Goal: Information Seeking & Learning: Understand process/instructions

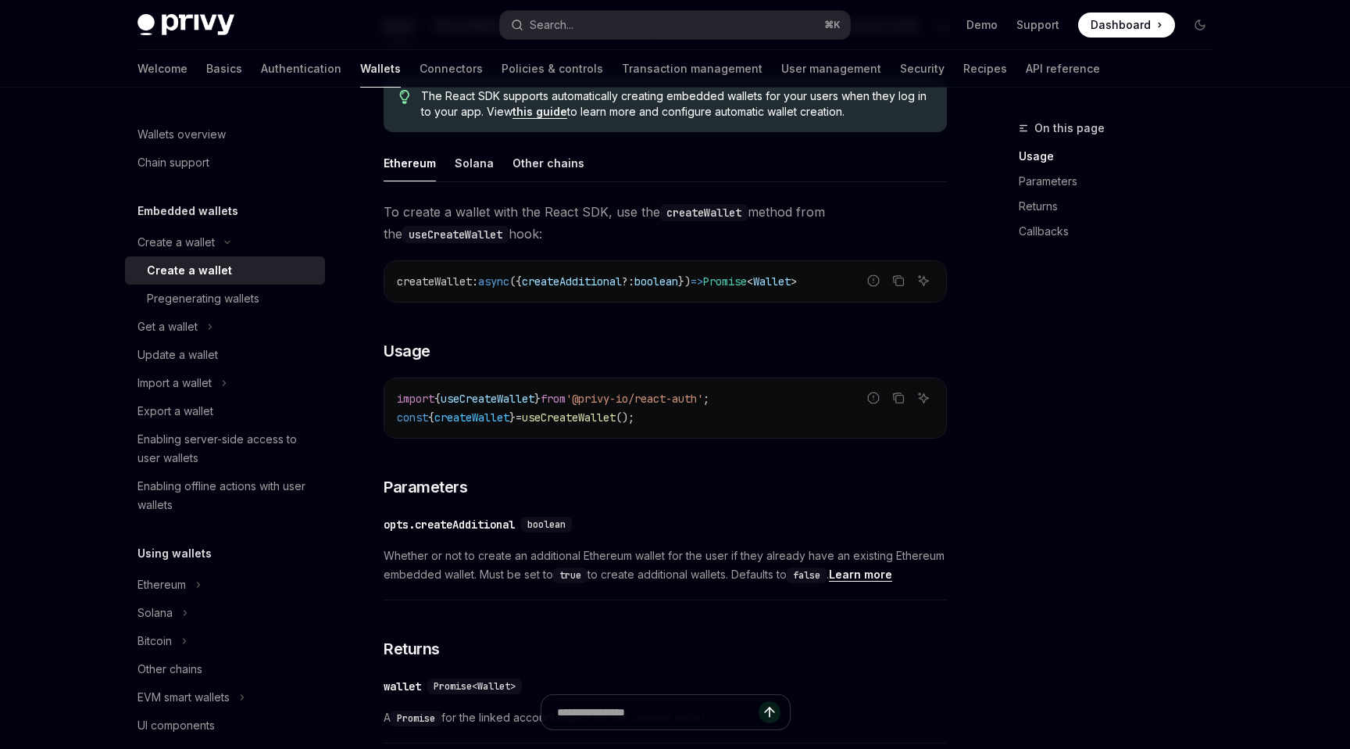
scroll to position [406, 0]
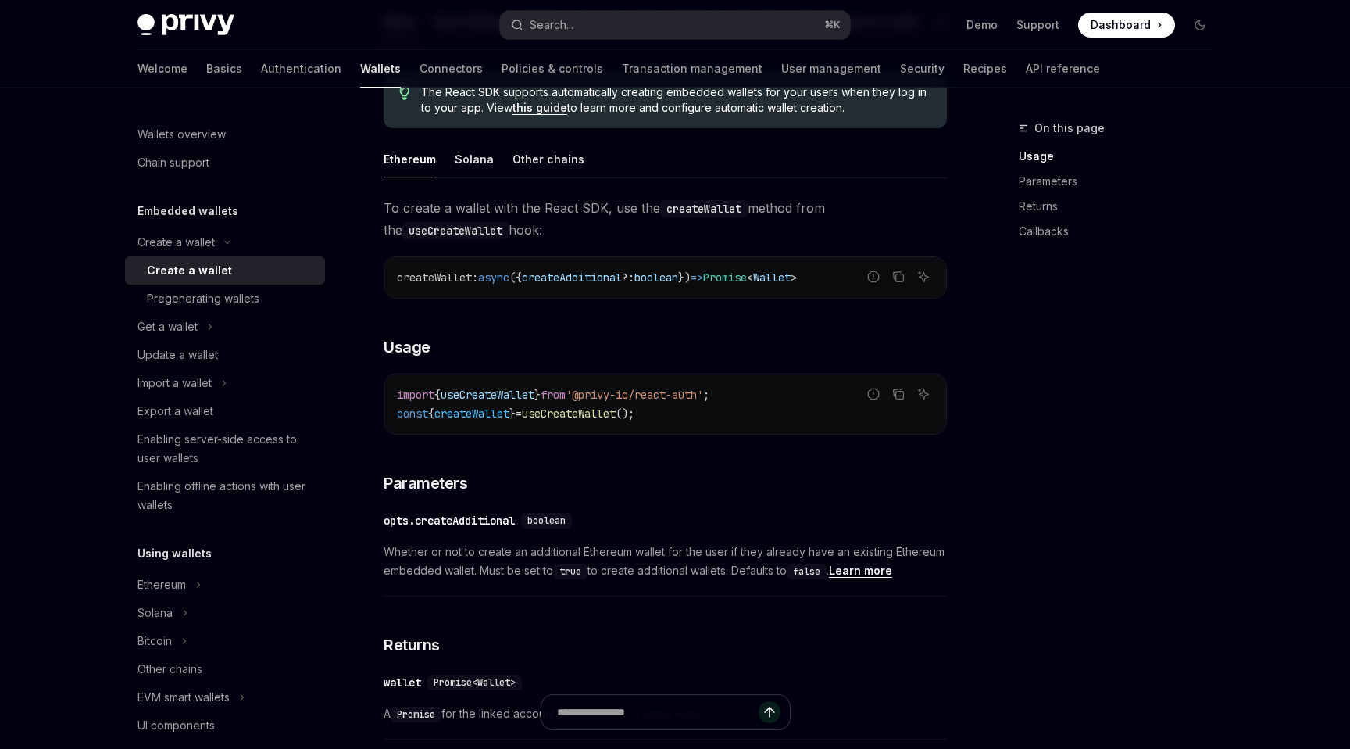
click at [590, 413] on span "useCreateWallet" at bounding box center [569, 413] width 94 height 14
click at [590, 449] on div "To create a wallet with the React SDK, use the createWallet method from the use…" at bounding box center [665, 702] width 563 height 1011
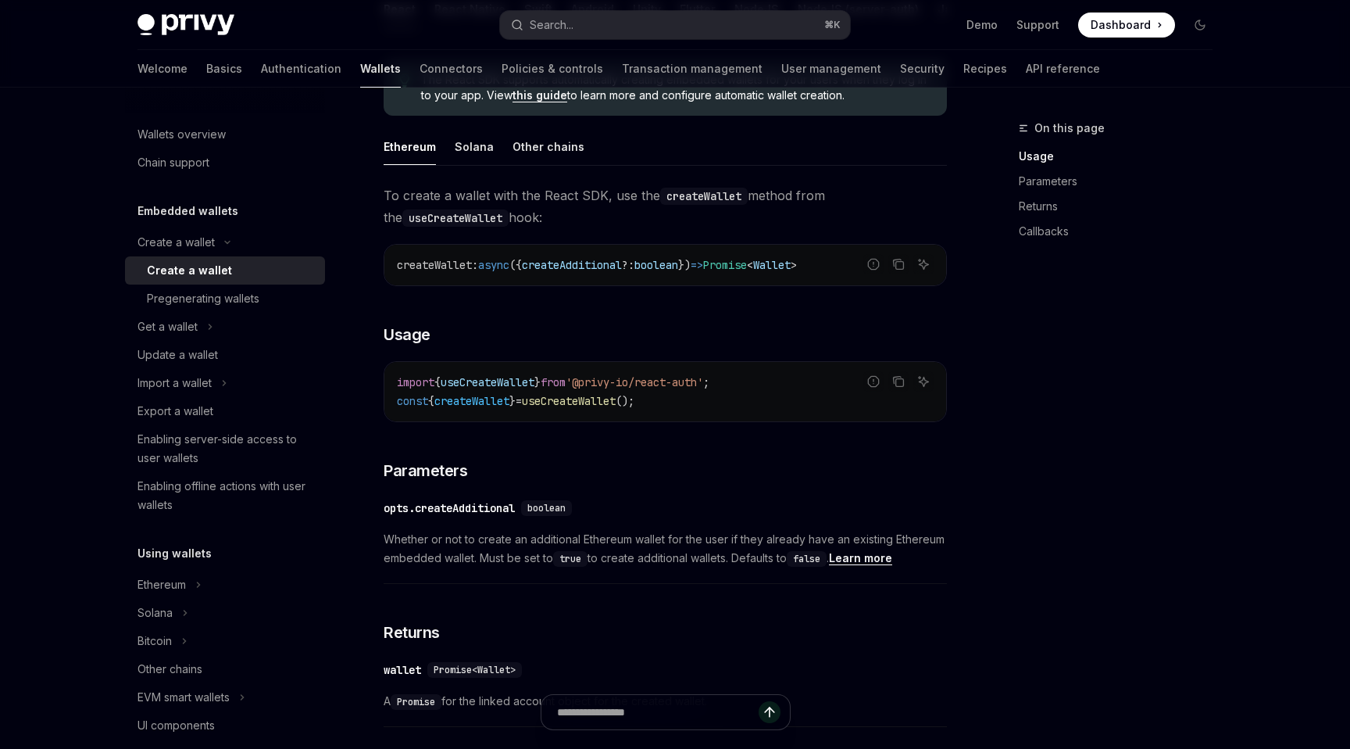
scroll to position [422, 0]
click at [570, 399] on span "useCreateWallet" at bounding box center [569, 398] width 94 height 14
click at [572, 393] on span "useCreateWallet" at bounding box center [569, 398] width 94 height 14
click at [631, 328] on h3 "​ Usage" at bounding box center [665, 331] width 563 height 22
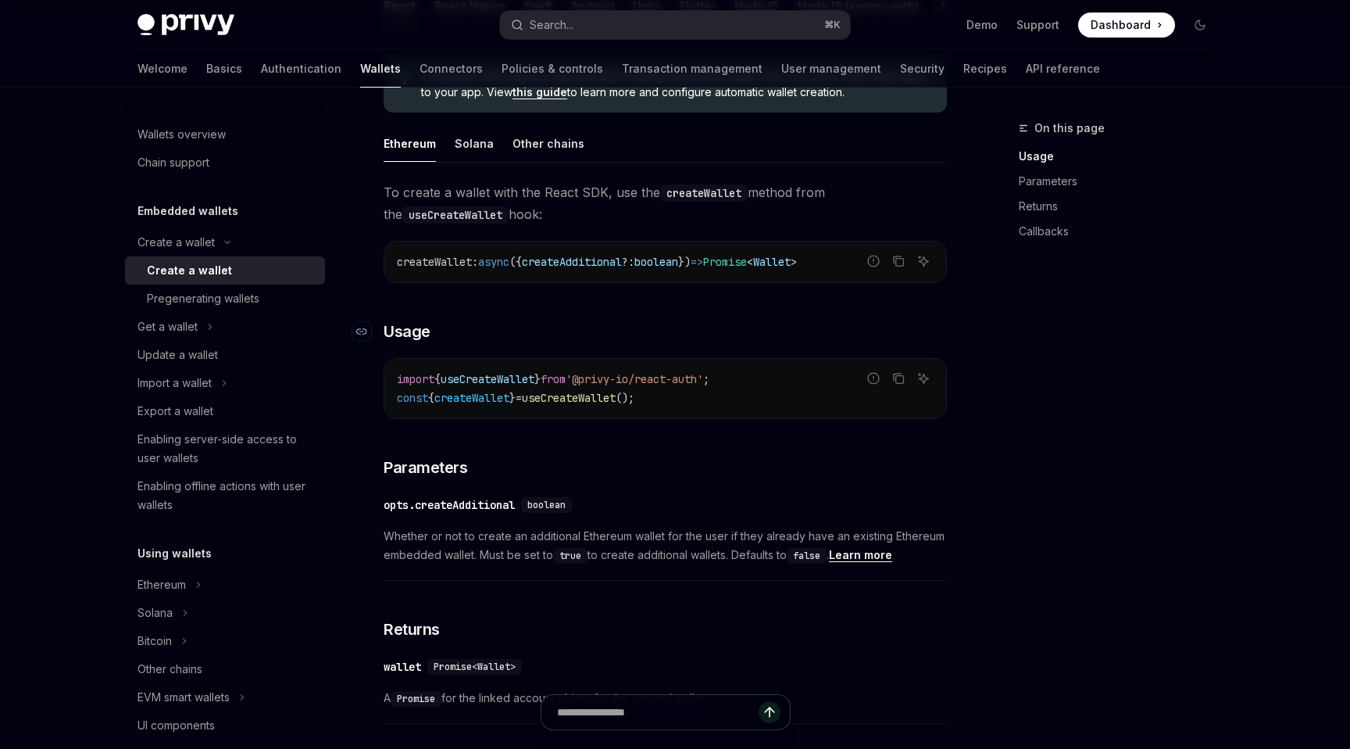
scroll to position [334, 0]
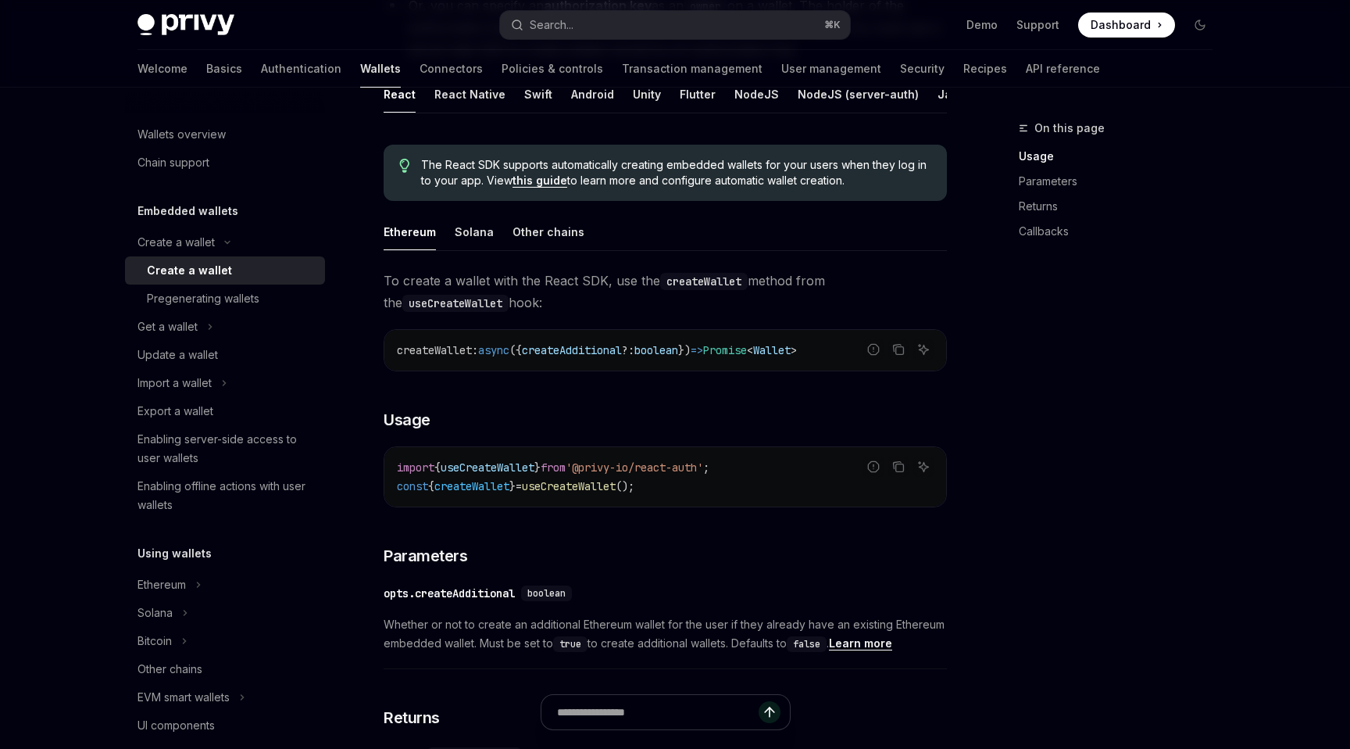
click at [485, 258] on div "Ethereum Solana Other chains To create a wallet with the React SDK, use the cre…" at bounding box center [665, 747] width 563 height 1068
click at [481, 238] on div "Solana" at bounding box center [474, 231] width 39 height 37
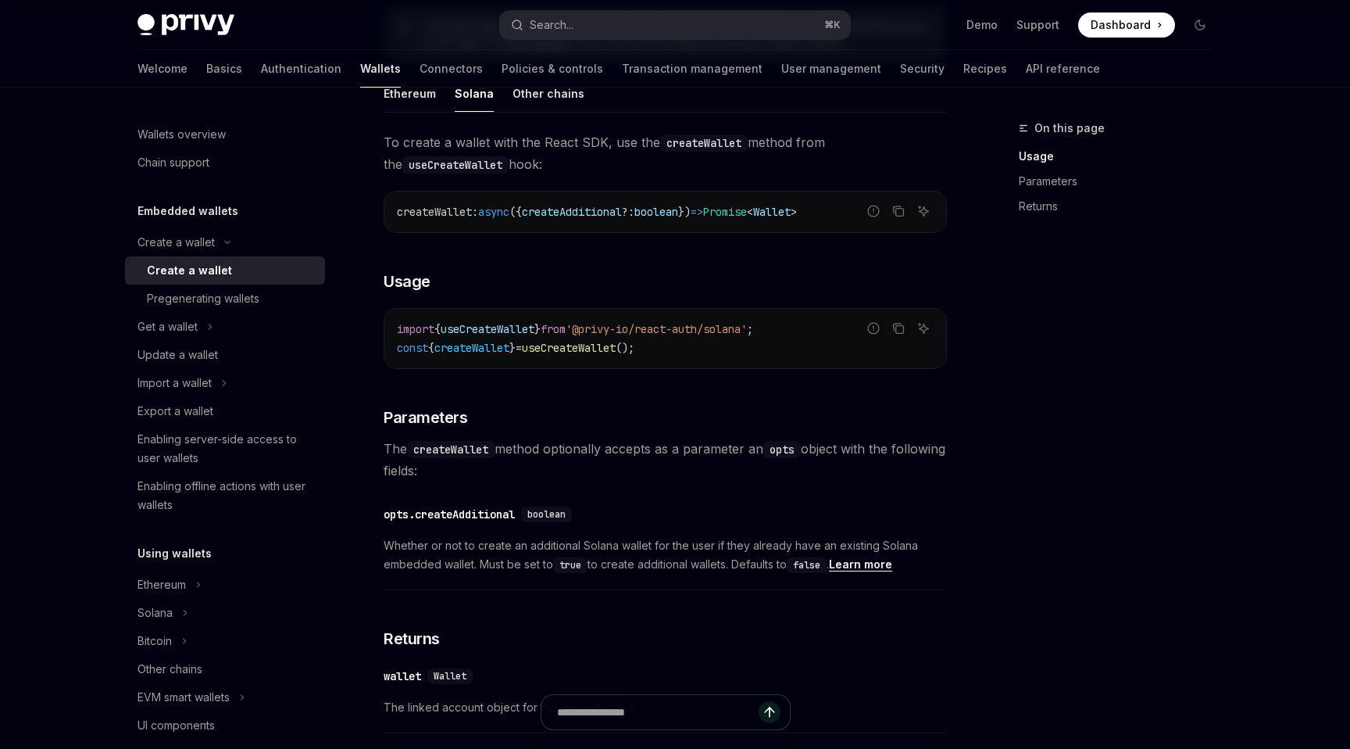
scroll to position [478, 0]
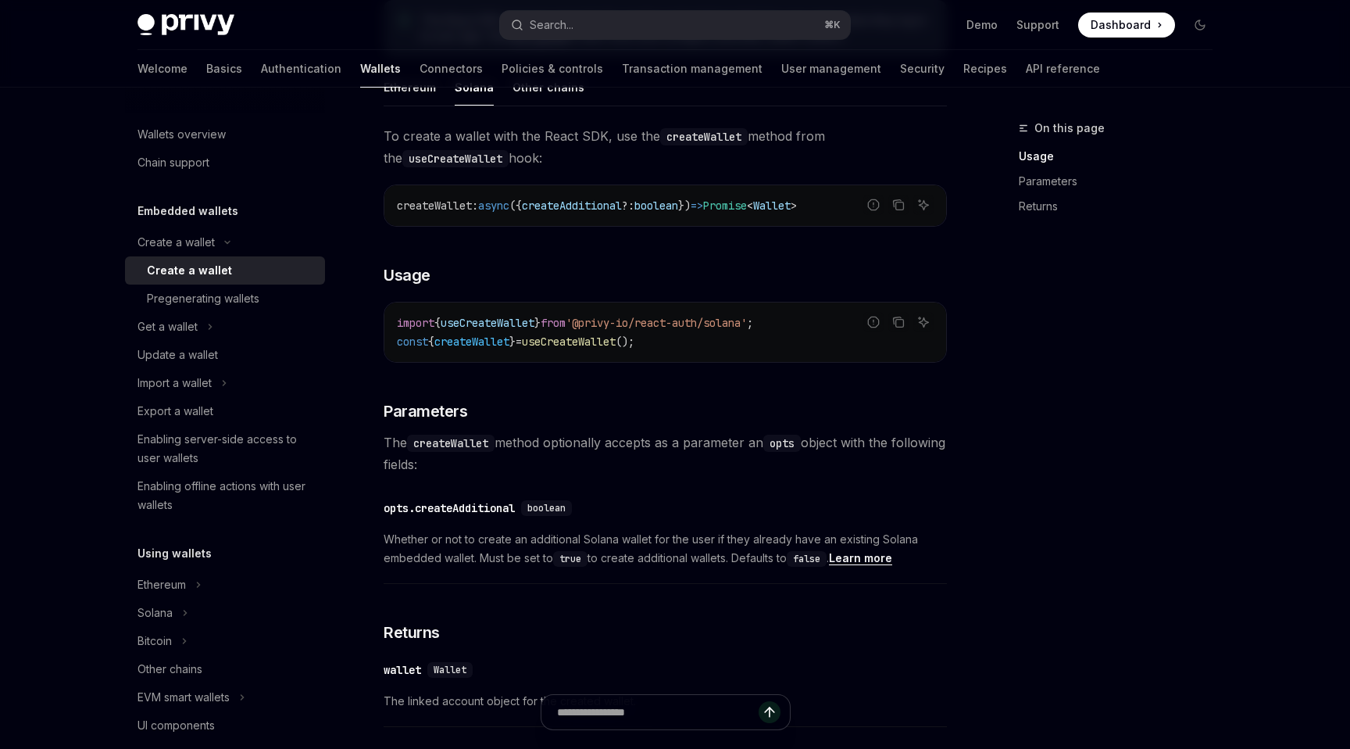
click at [587, 344] on span "useCreateWallet" at bounding box center [569, 341] width 94 height 14
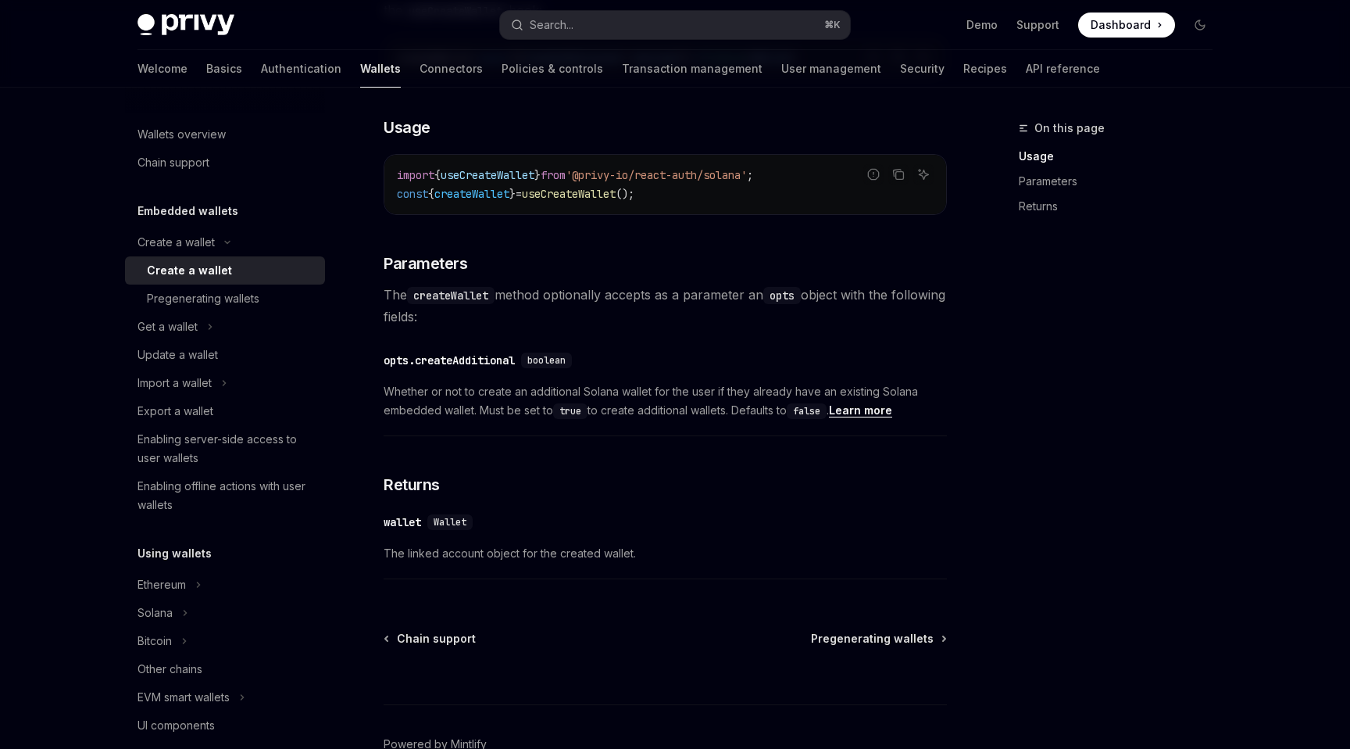
scroll to position [717, 0]
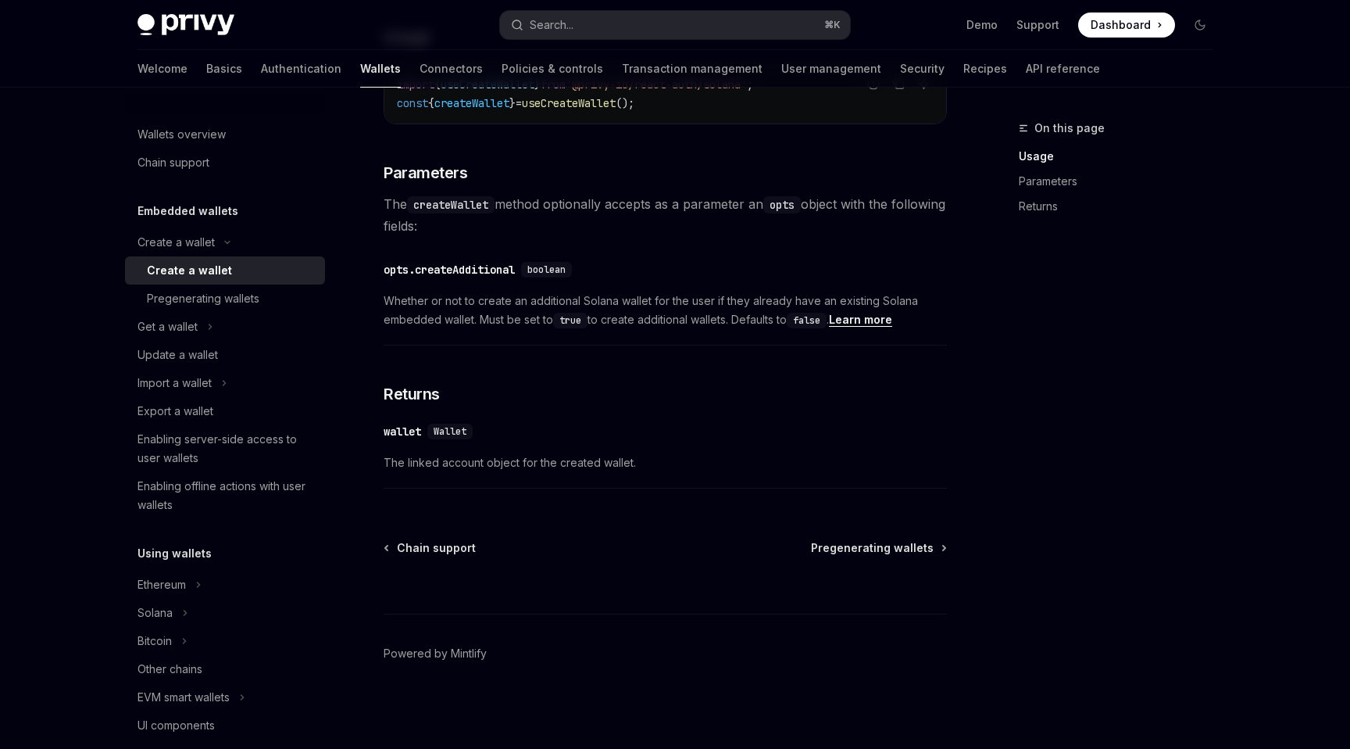
click at [593, 406] on div "To create a wallet with the React SDK, use the createWallet method from the use…" at bounding box center [665, 192] width 563 height 610
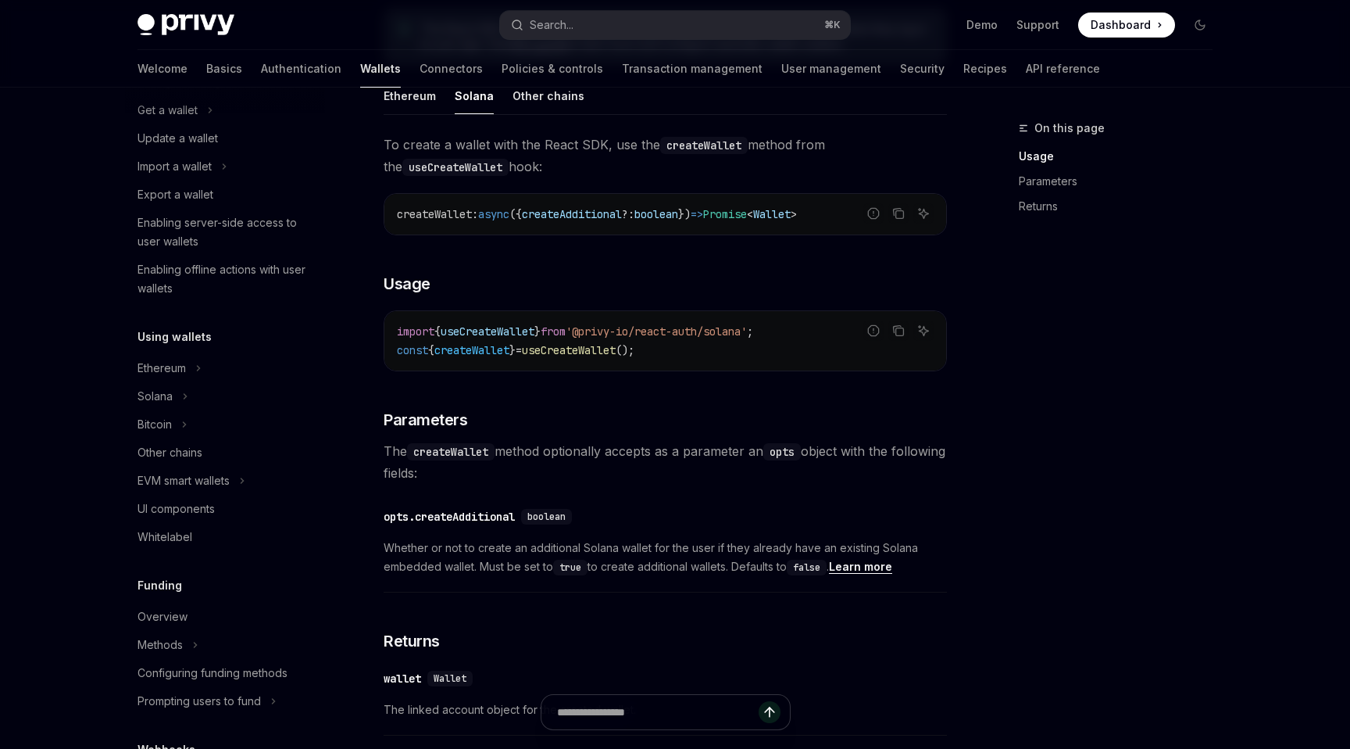
scroll to position [353, 0]
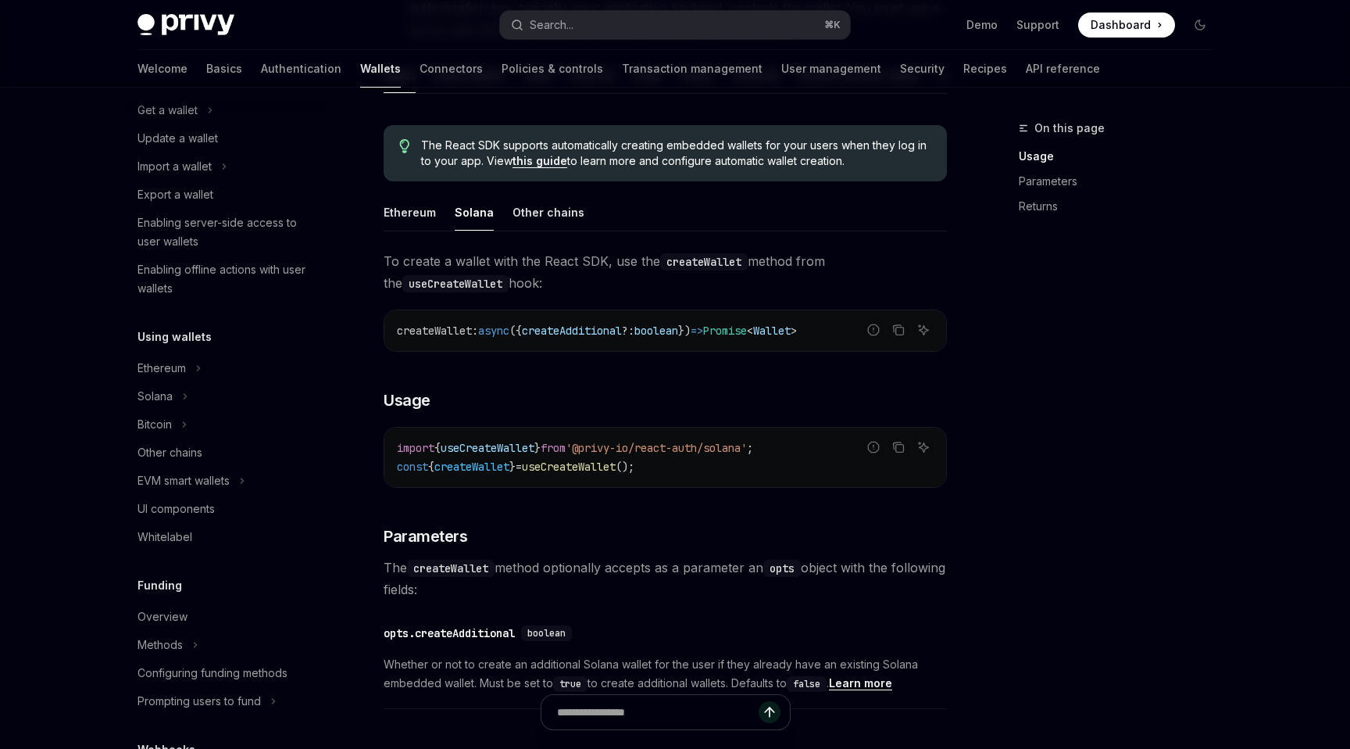
click at [577, 468] on span "useCreateWallet" at bounding box center [569, 467] width 94 height 14
click at [583, 417] on div "To create a wallet with the React SDK, use the createWallet method from the use…" at bounding box center [665, 555] width 563 height 610
click at [585, 475] on code "import { useCreateWallet } from '@privy-io/react-auth/solana' ; const { createW…" at bounding box center [665, 457] width 537 height 38
click at [586, 470] on span "useCreateWallet" at bounding box center [569, 467] width 94 height 14
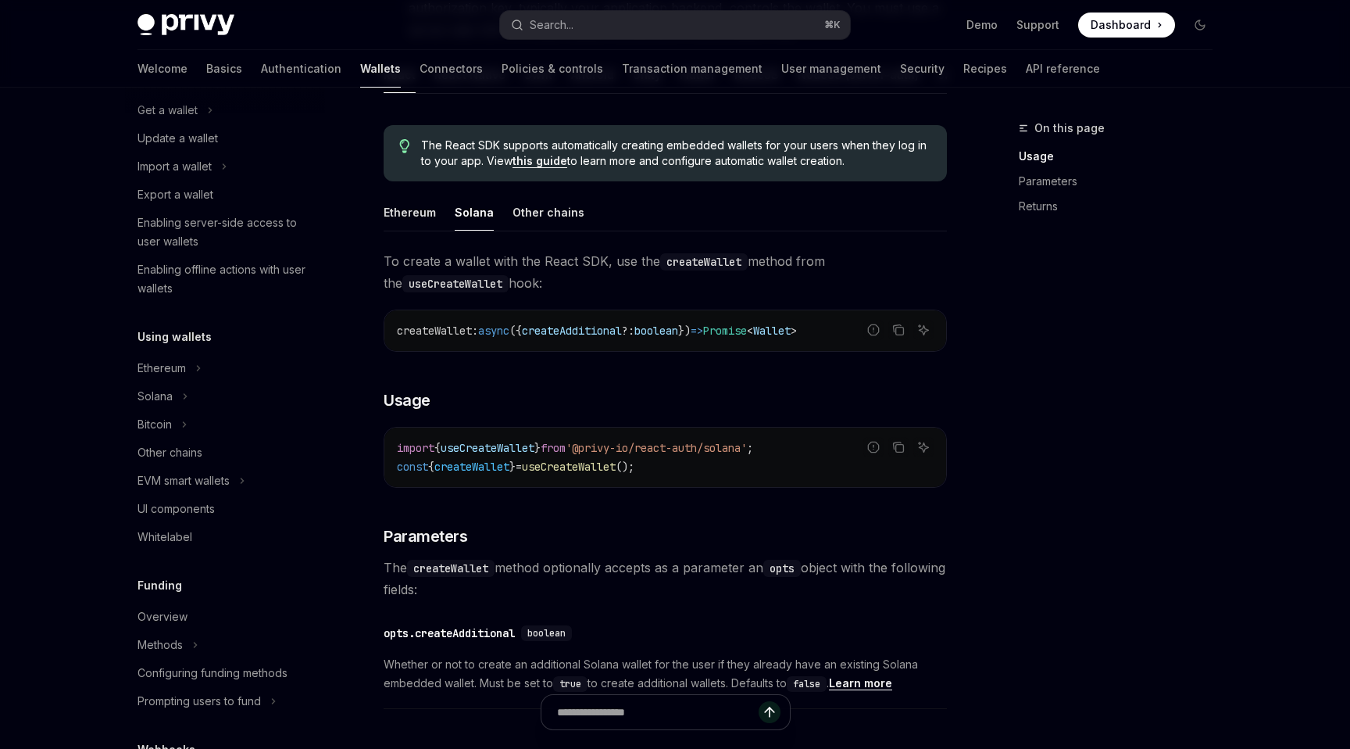
click at [586, 470] on span "useCreateWallet" at bounding box center [569, 467] width 94 height 14
click at [603, 417] on div "To create a wallet with the React SDK, use the createWallet method from the use…" at bounding box center [665, 555] width 563 height 610
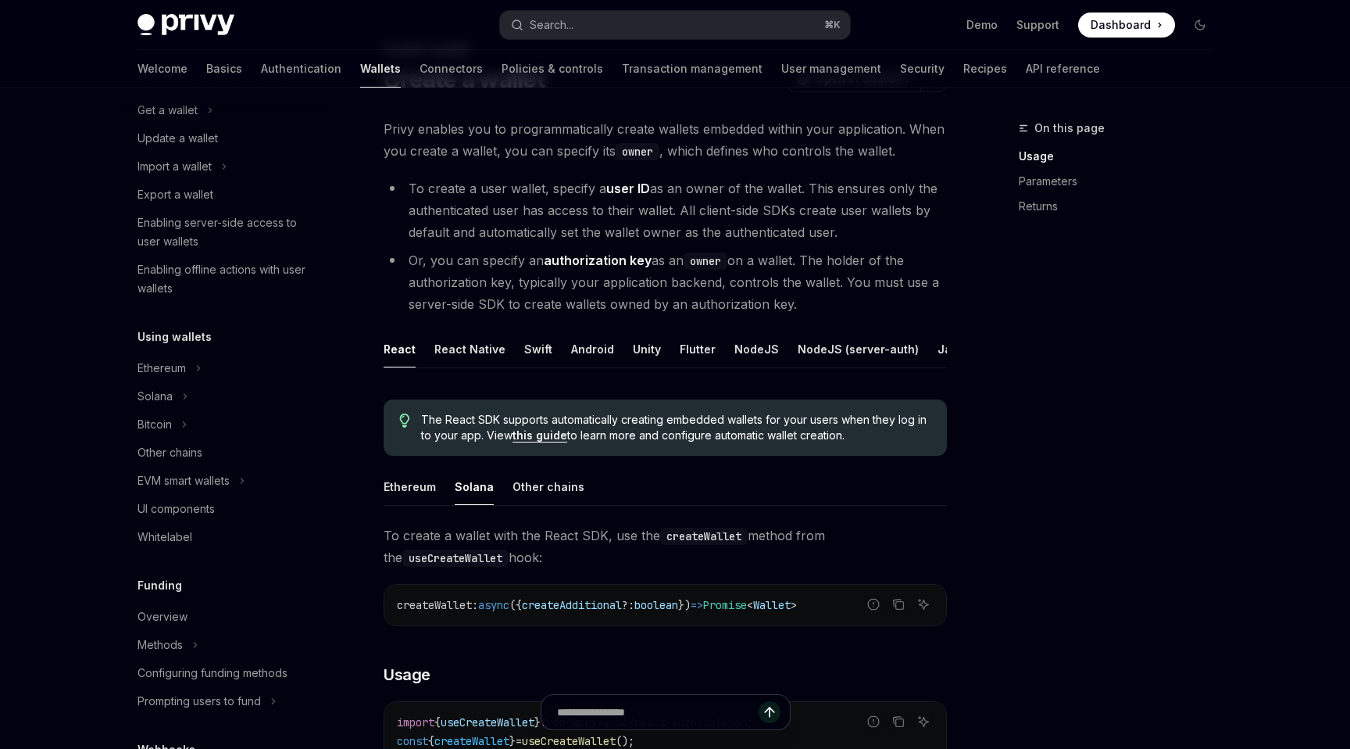
scroll to position [63, 0]
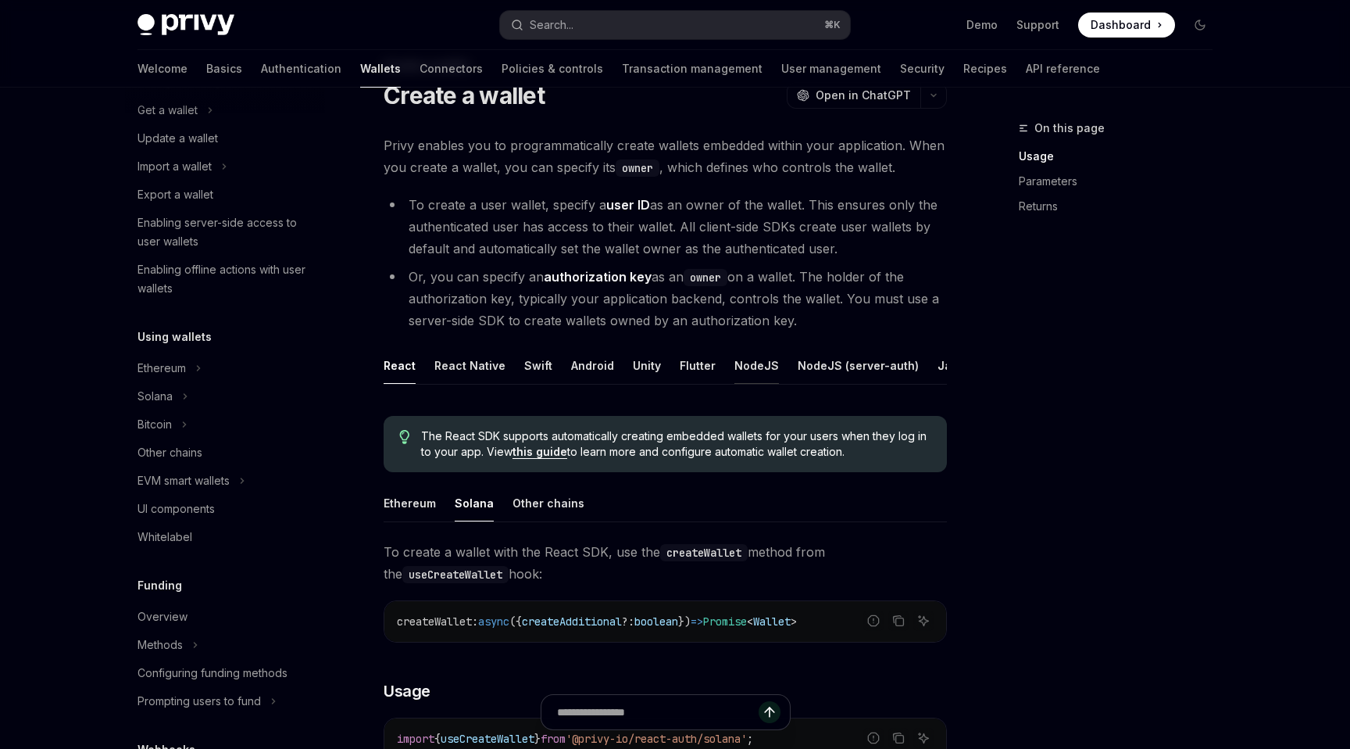
click at [746, 364] on div "NodeJS" at bounding box center [757, 365] width 45 height 37
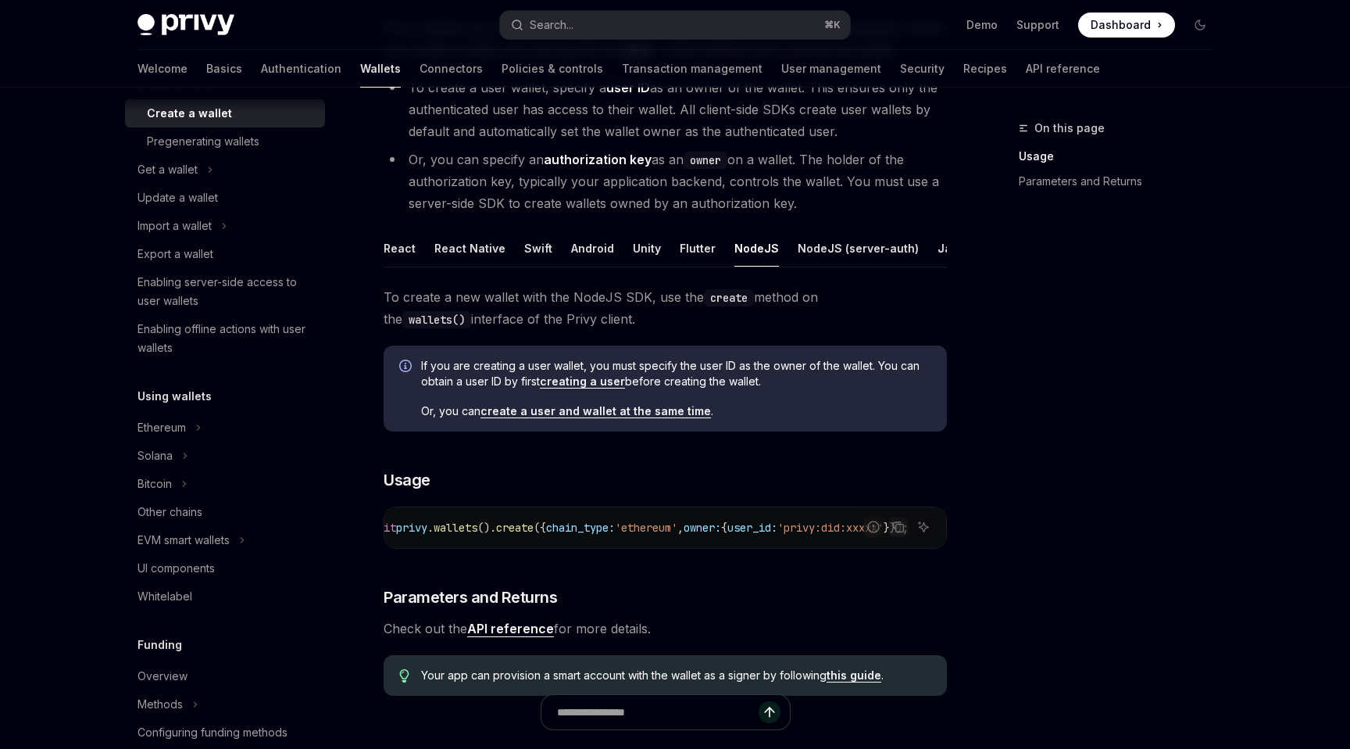
scroll to position [204, 0]
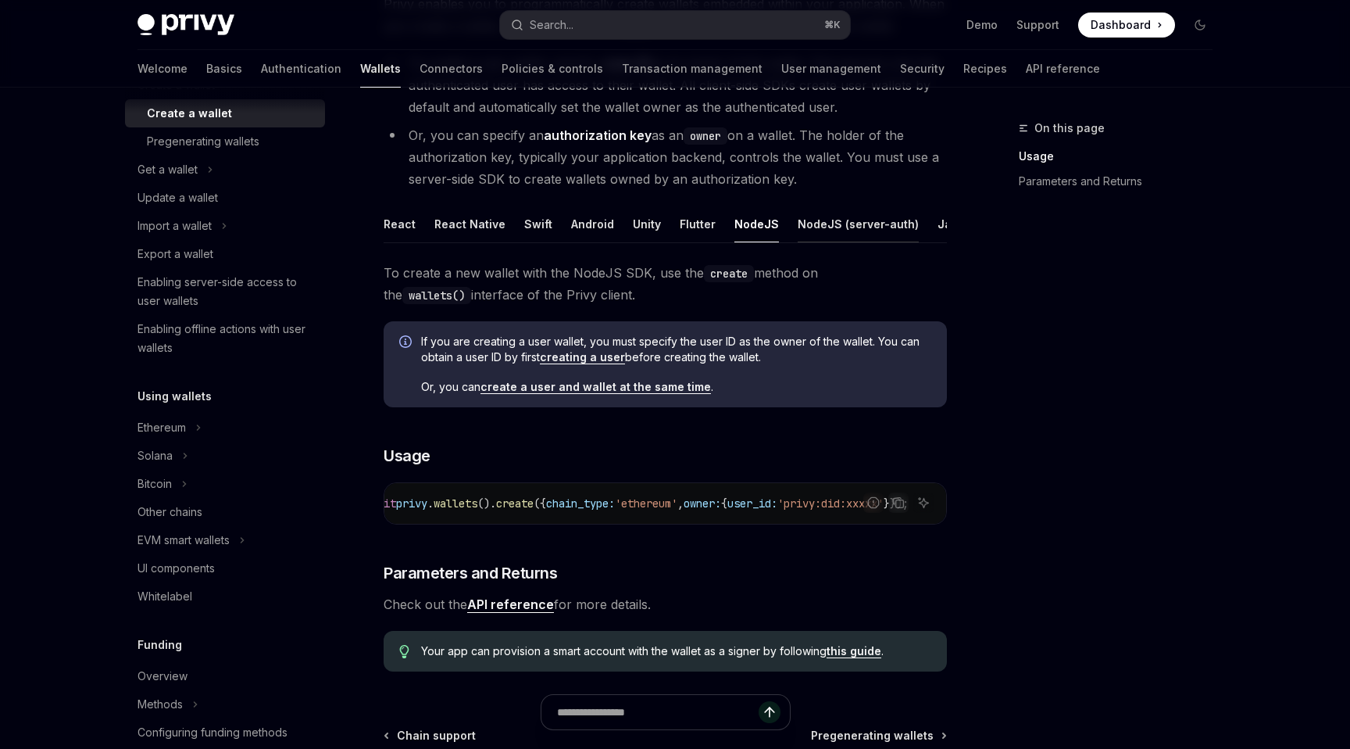
click at [818, 221] on div "NodeJS (server-auth)" at bounding box center [858, 224] width 121 height 37
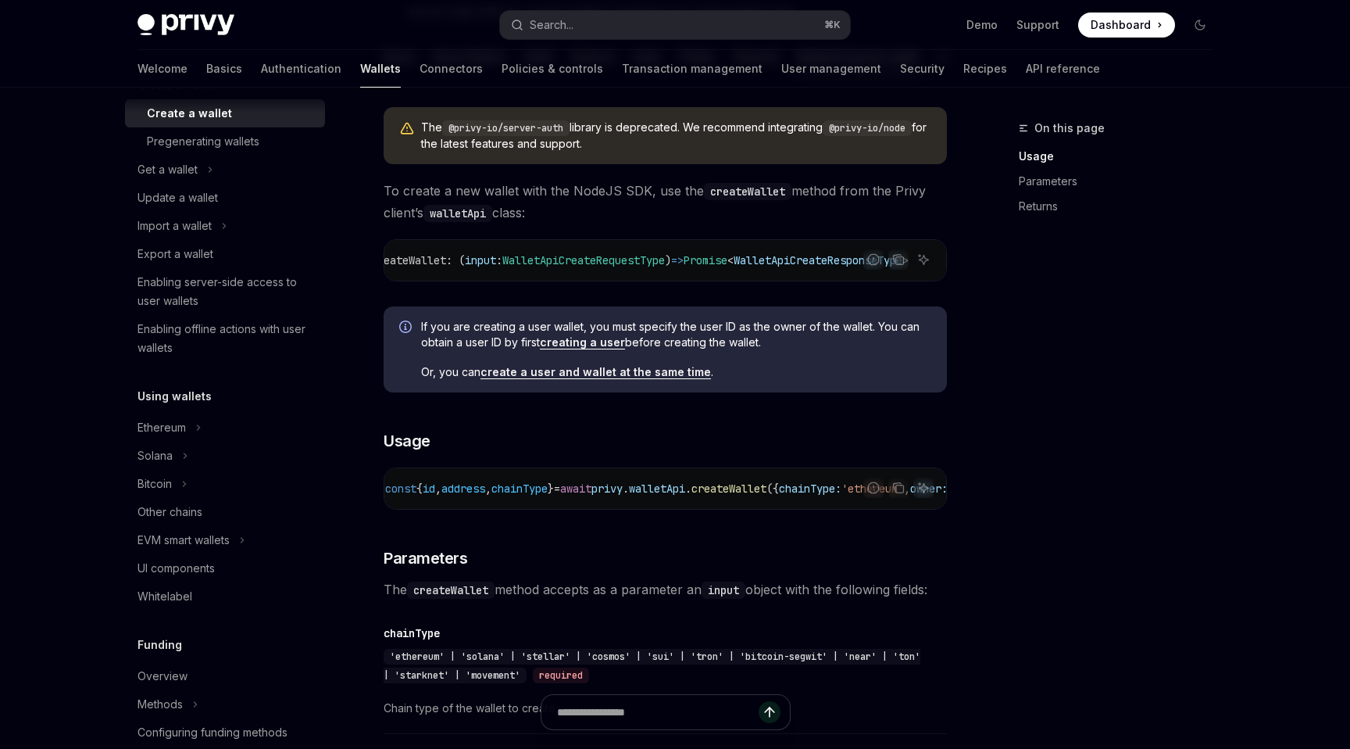
scroll to position [391, 0]
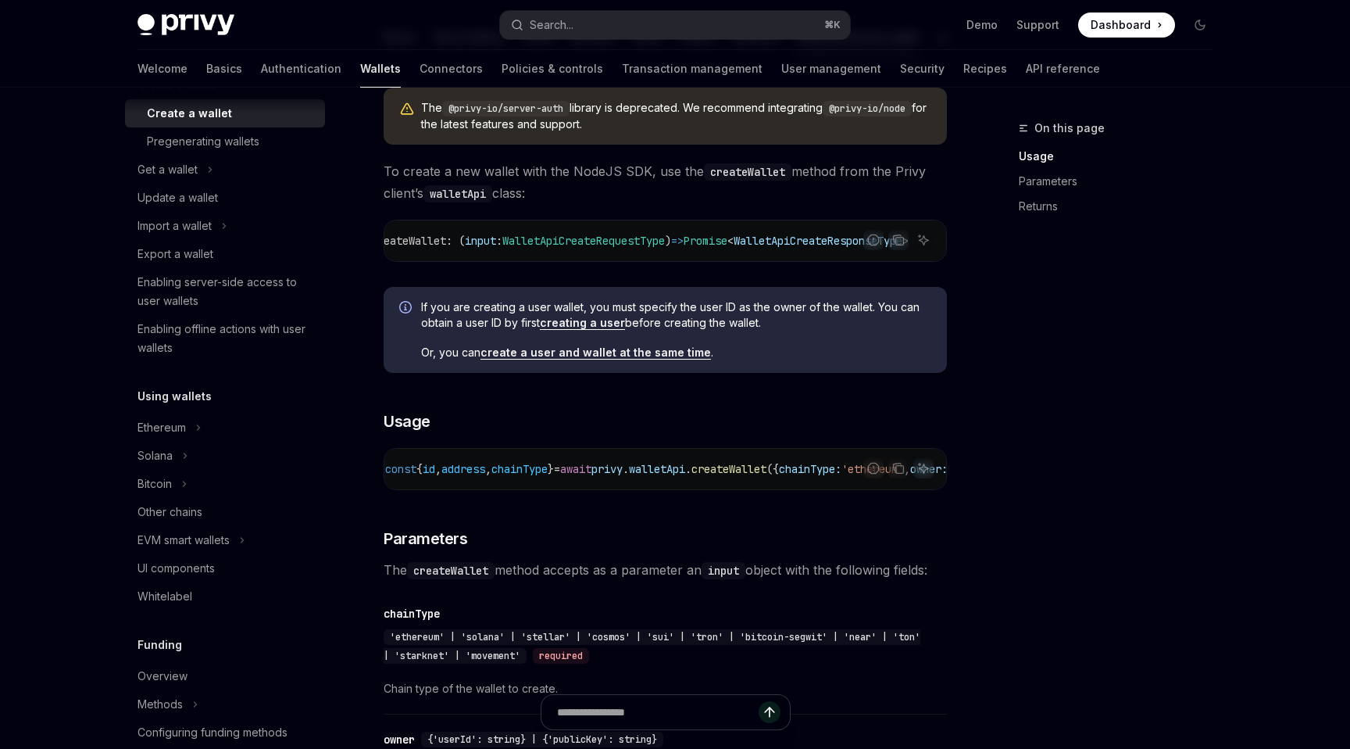
click at [685, 474] on span "walletApi" at bounding box center [657, 469] width 56 height 14
click at [767, 473] on span "createWallet" at bounding box center [729, 469] width 75 height 14
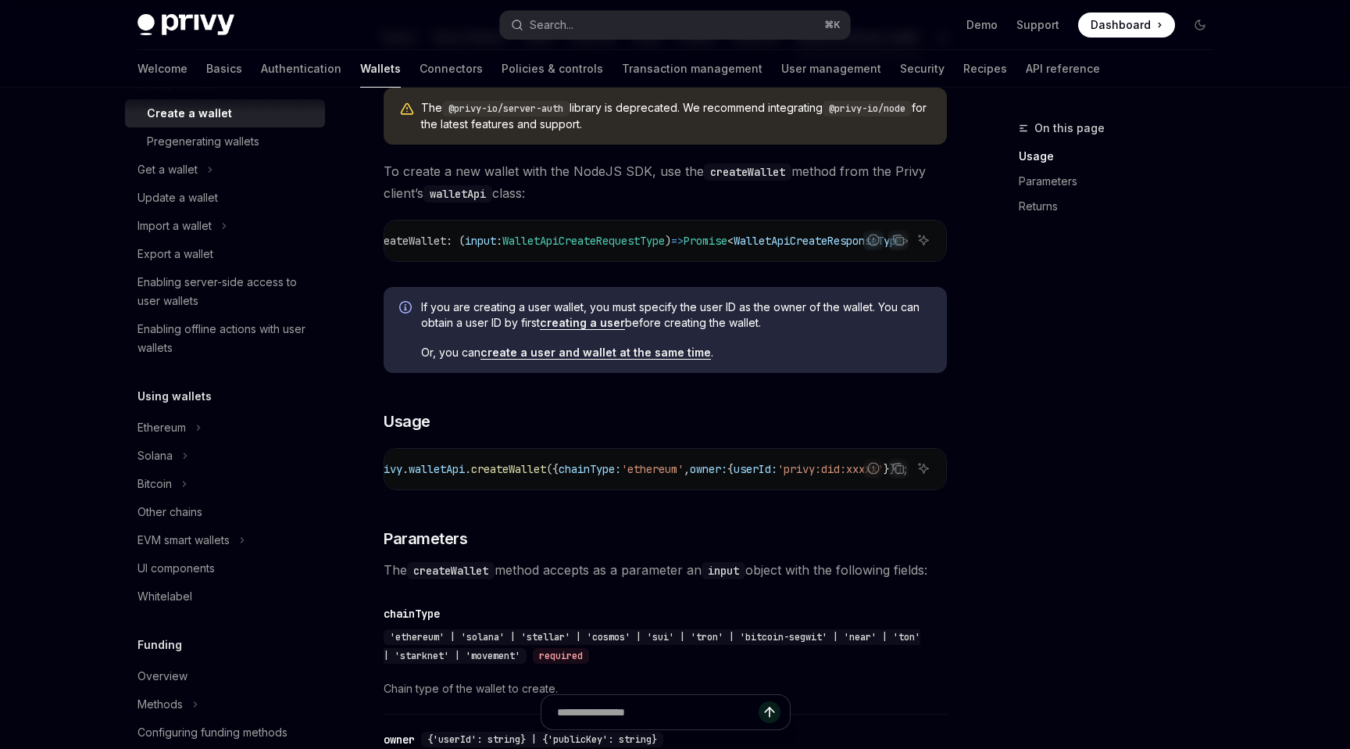
click at [631, 474] on span "'ethereum'" at bounding box center [652, 469] width 63 height 14
click at [787, 475] on span "'privy:did:xxxxx'" at bounding box center [831, 469] width 106 height 14
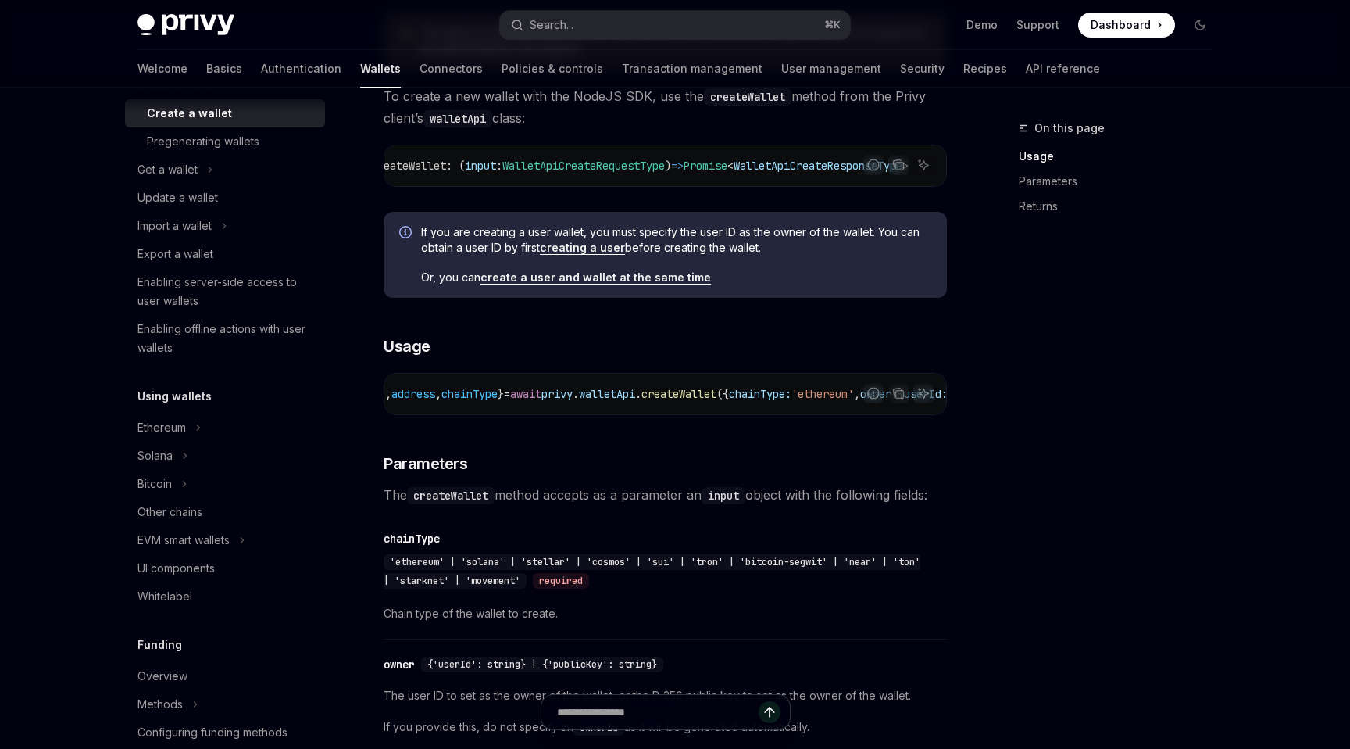
scroll to position [0, 0]
drag, startPoint x: 455, startPoint y: 397, endPoint x: 446, endPoint y: 397, distance: 8.6
click at [447, 397] on span "id" at bounding box center [441, 394] width 13 height 14
click at [497, 399] on span "address" at bounding box center [475, 394] width 44 height 14
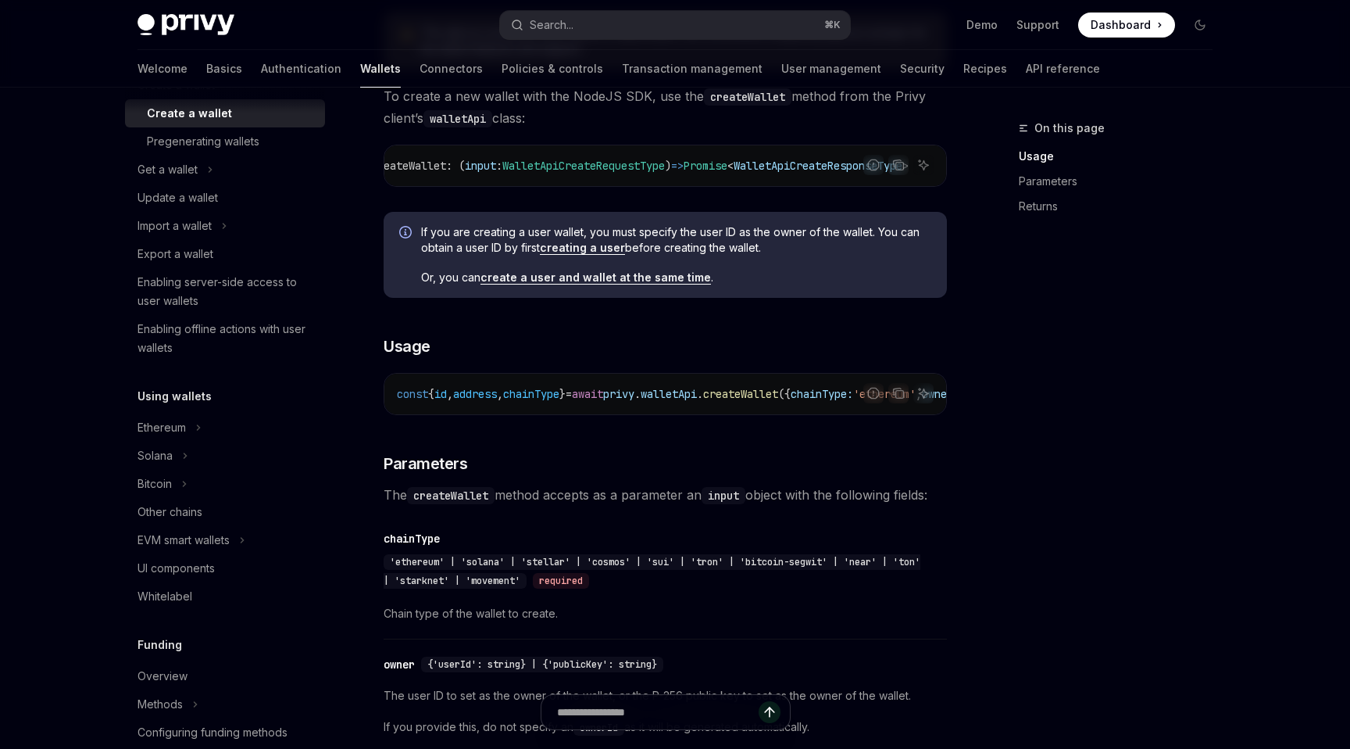
click at [557, 399] on span "chainType" at bounding box center [531, 394] width 56 height 14
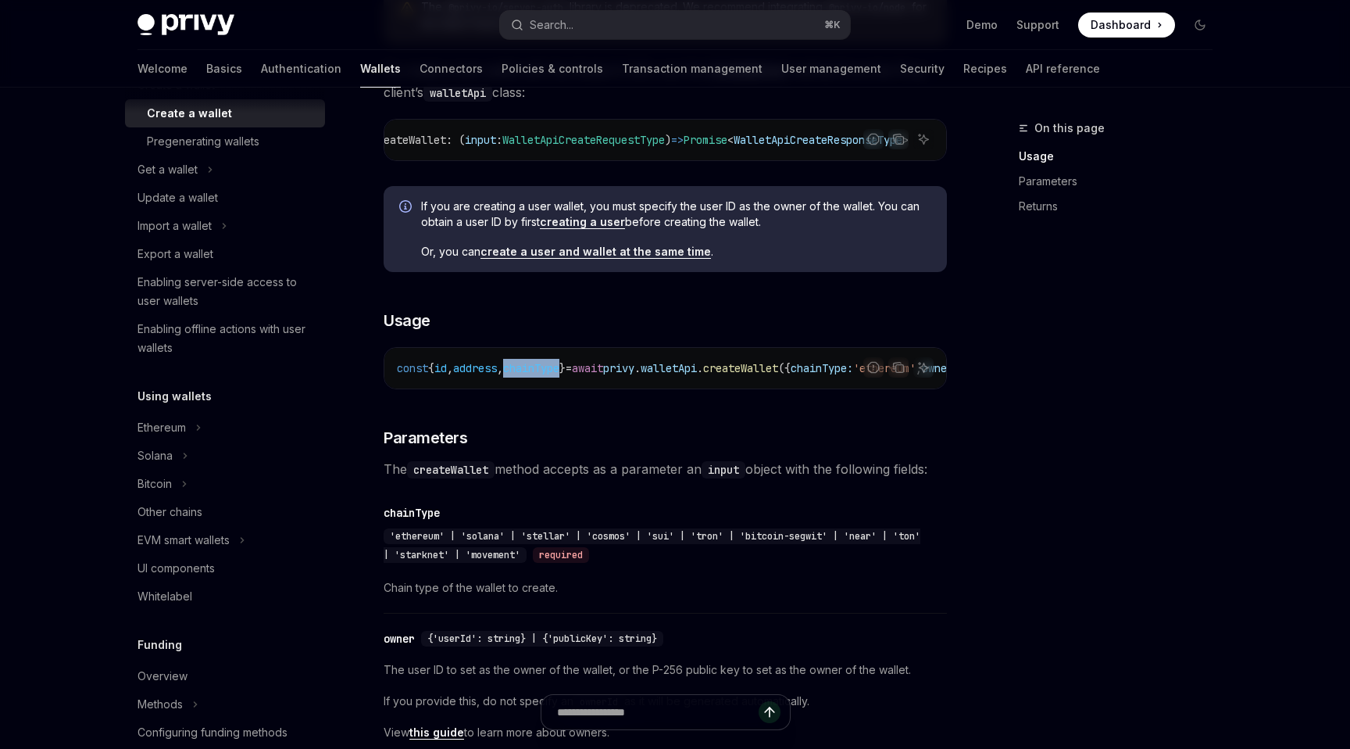
scroll to position [502, 0]
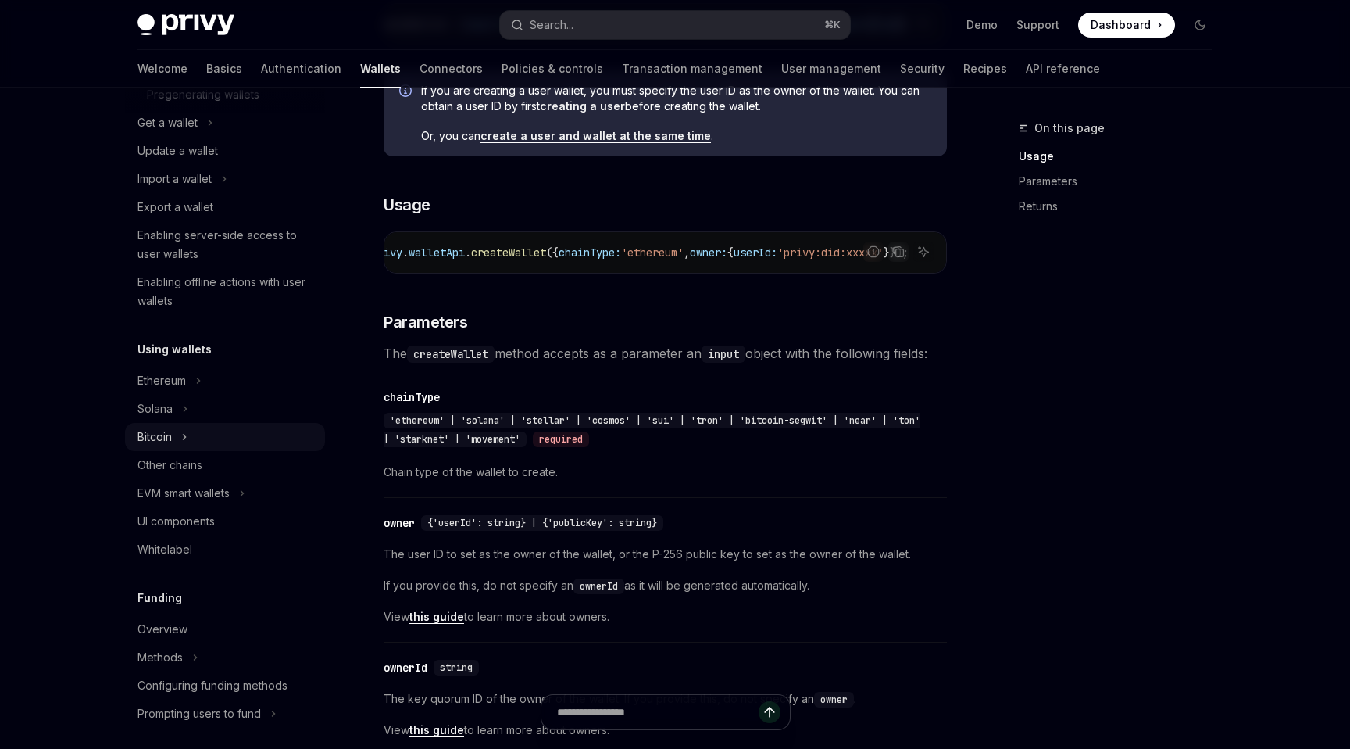
scroll to position [224, 0]
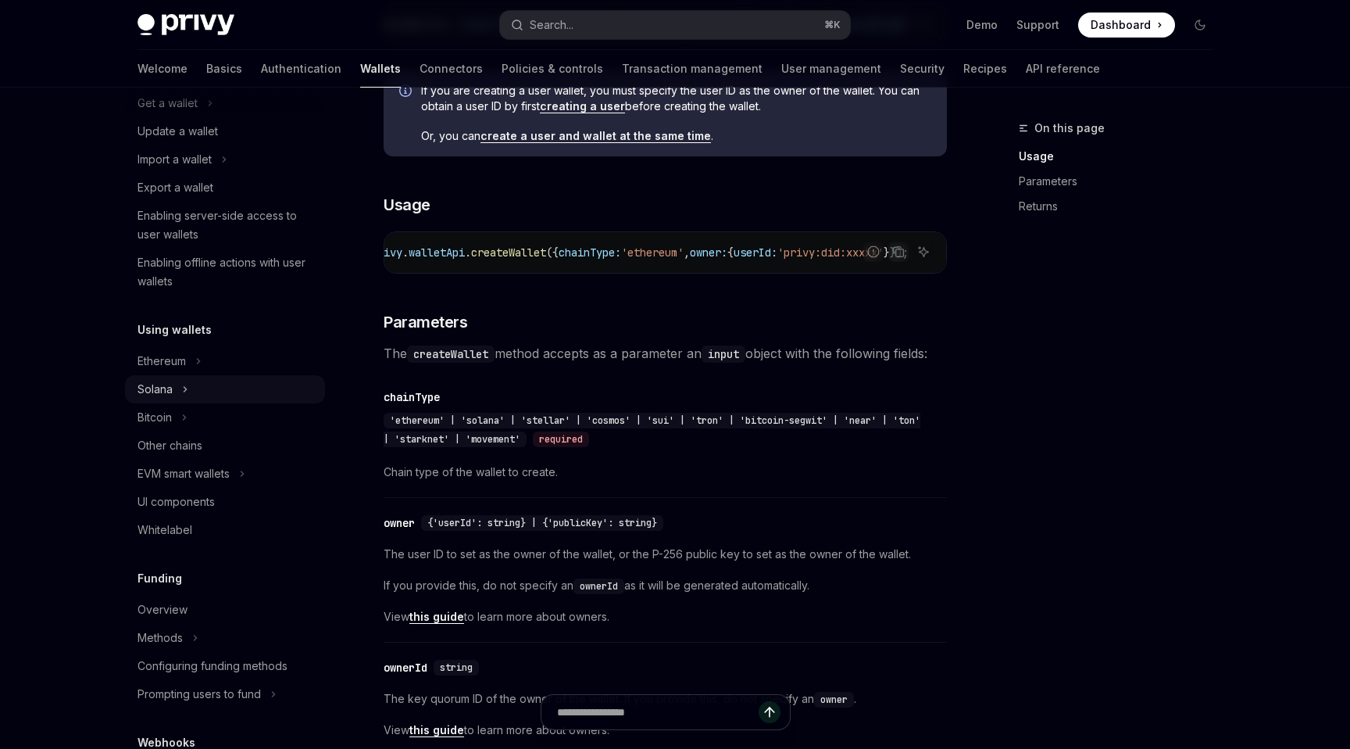
click at [177, 382] on button "Solana" at bounding box center [225, 389] width 200 height 28
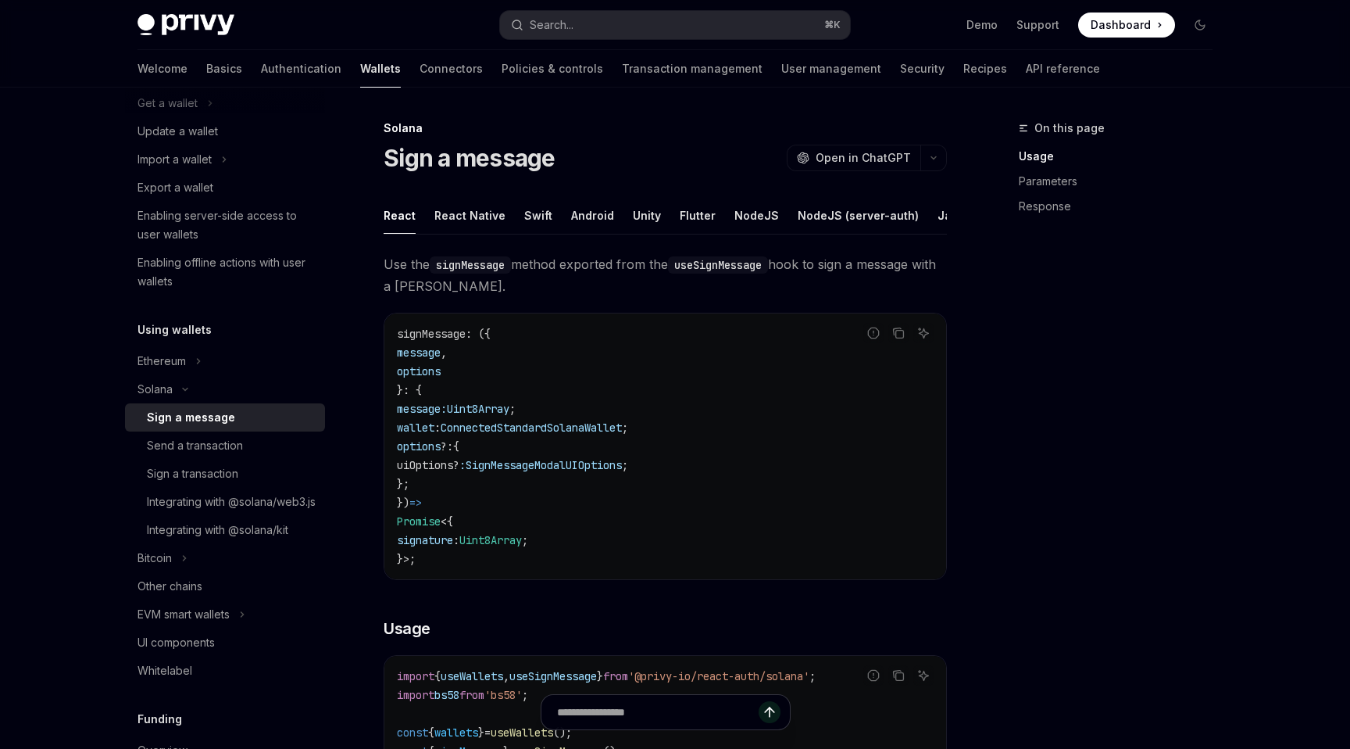
scroll to position [232, 0]
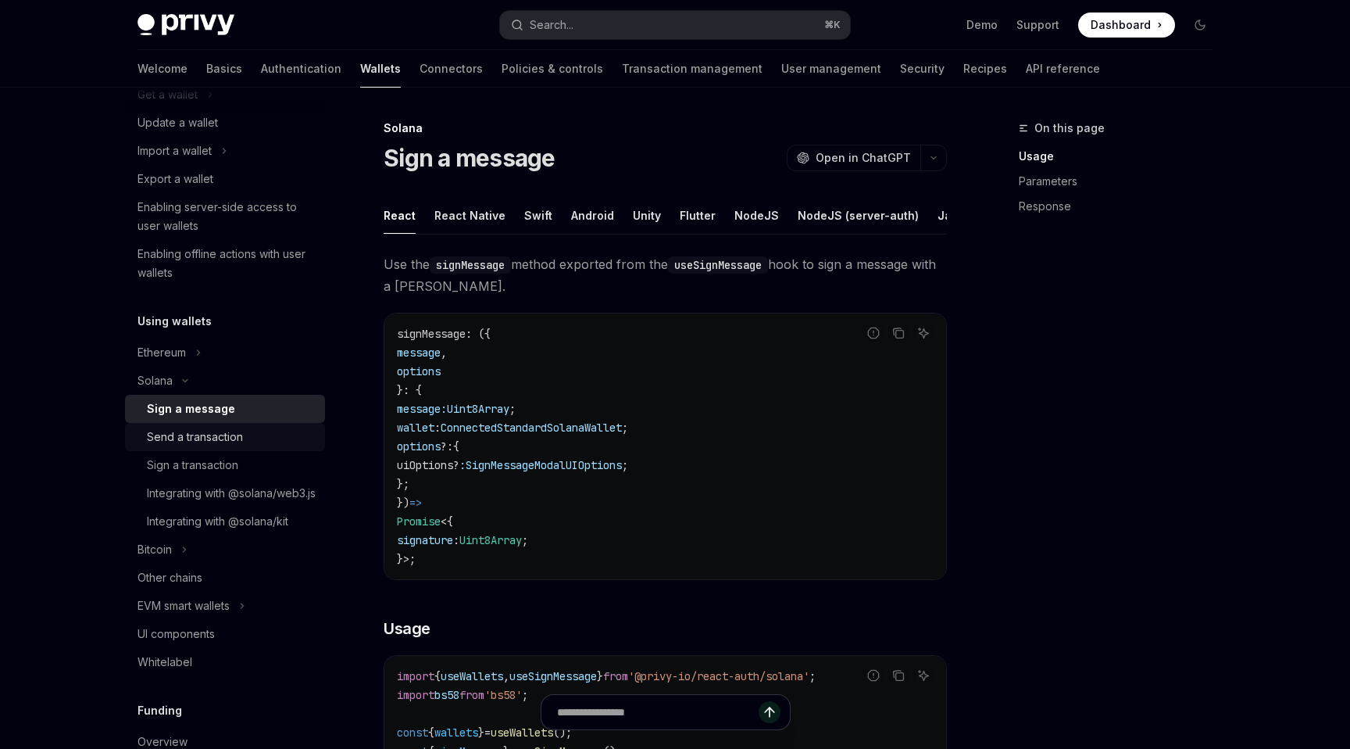
click at [202, 435] on div "Send a transaction" at bounding box center [195, 436] width 96 height 19
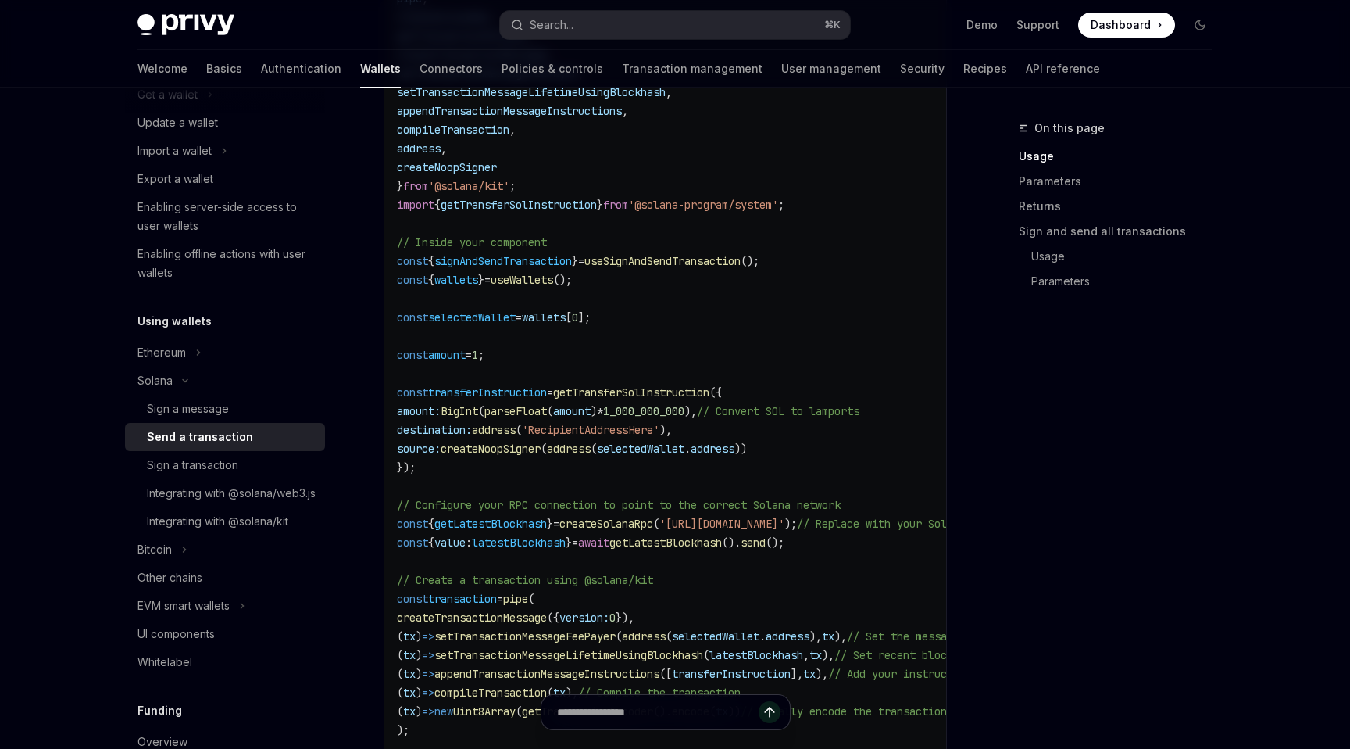
scroll to position [788, 0]
click at [461, 478] on code "import { useSignAndSendTransaction , useWallets } from '@privy-io/react-auth/so…" at bounding box center [766, 417] width 738 height 938
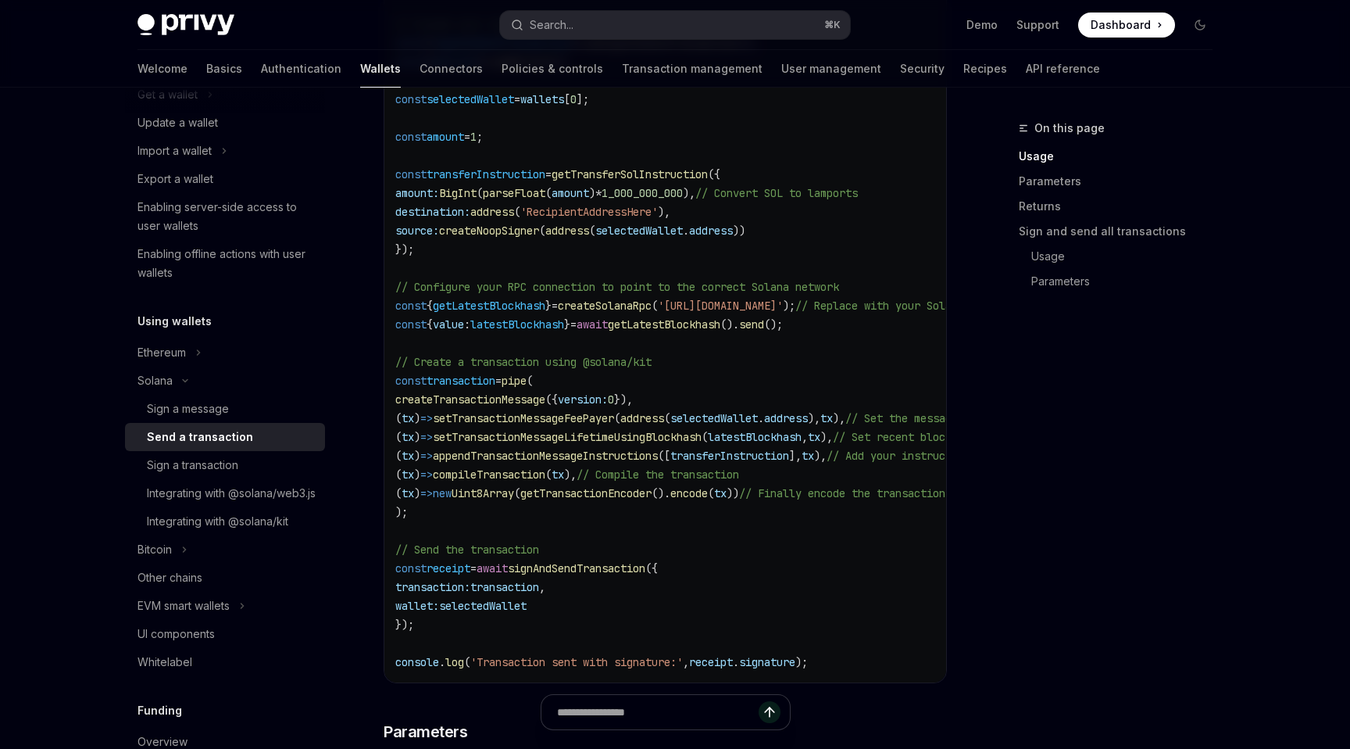
scroll to position [0, 0]
click at [605, 567] on span "signAndSendTransaction" at bounding box center [579, 568] width 138 height 14
click at [514, 607] on span "selectedWallet" at bounding box center [485, 606] width 88 height 14
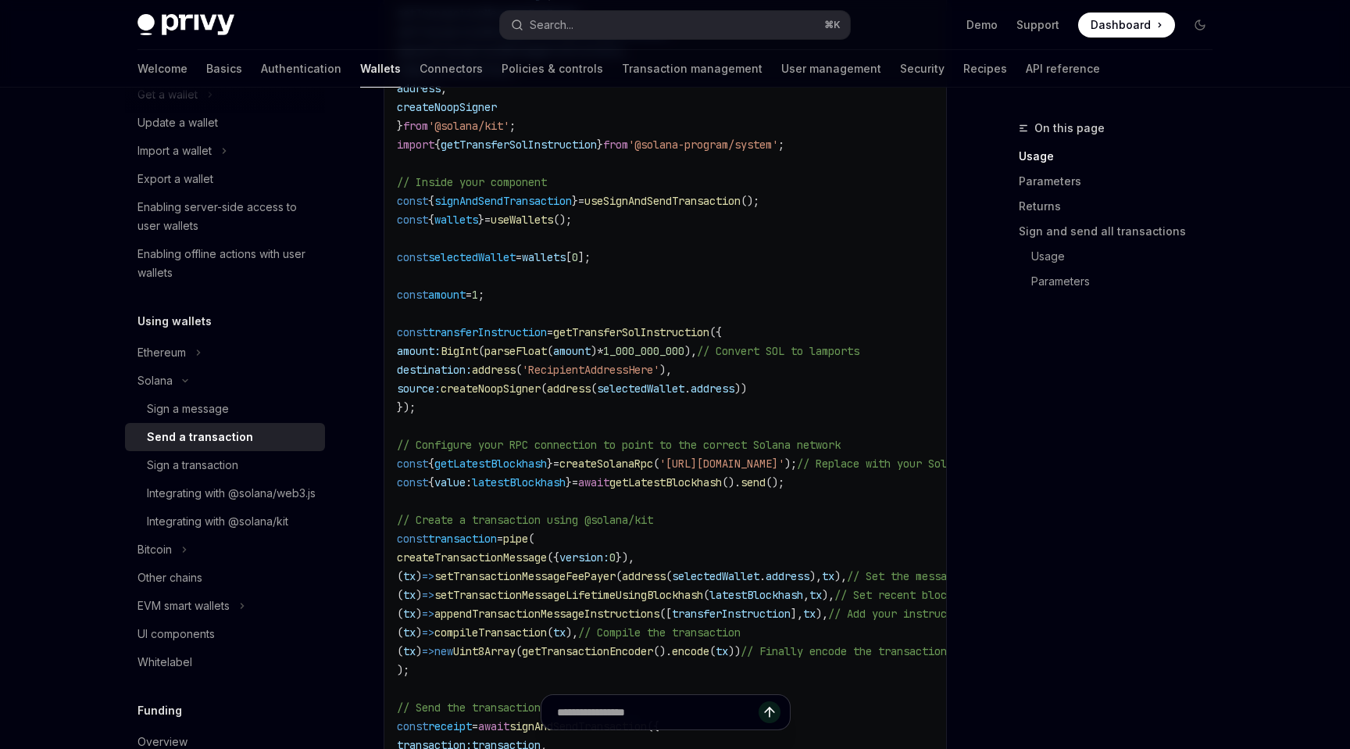
scroll to position [797, 0]
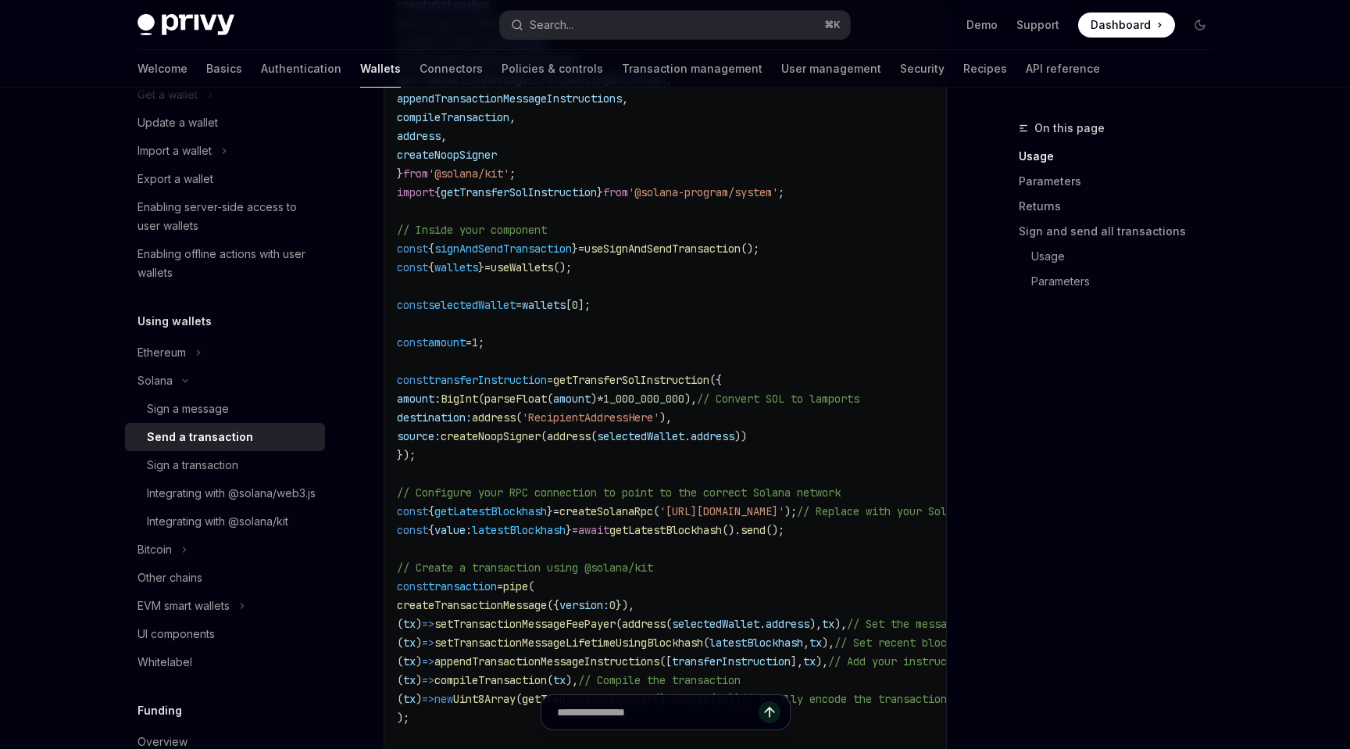
click at [566, 300] on span "wallets" at bounding box center [544, 305] width 44 height 14
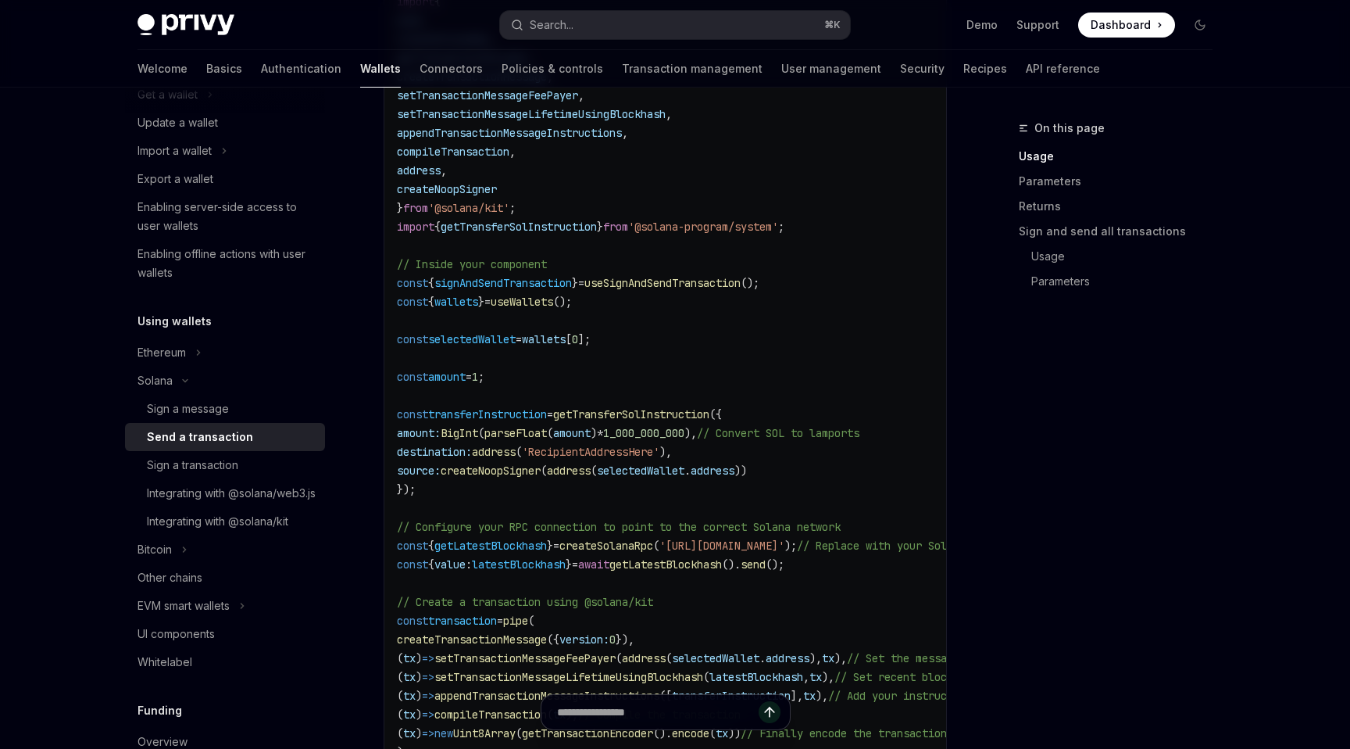
scroll to position [760, 0]
click at [553, 303] on span "useWallets" at bounding box center [522, 305] width 63 height 14
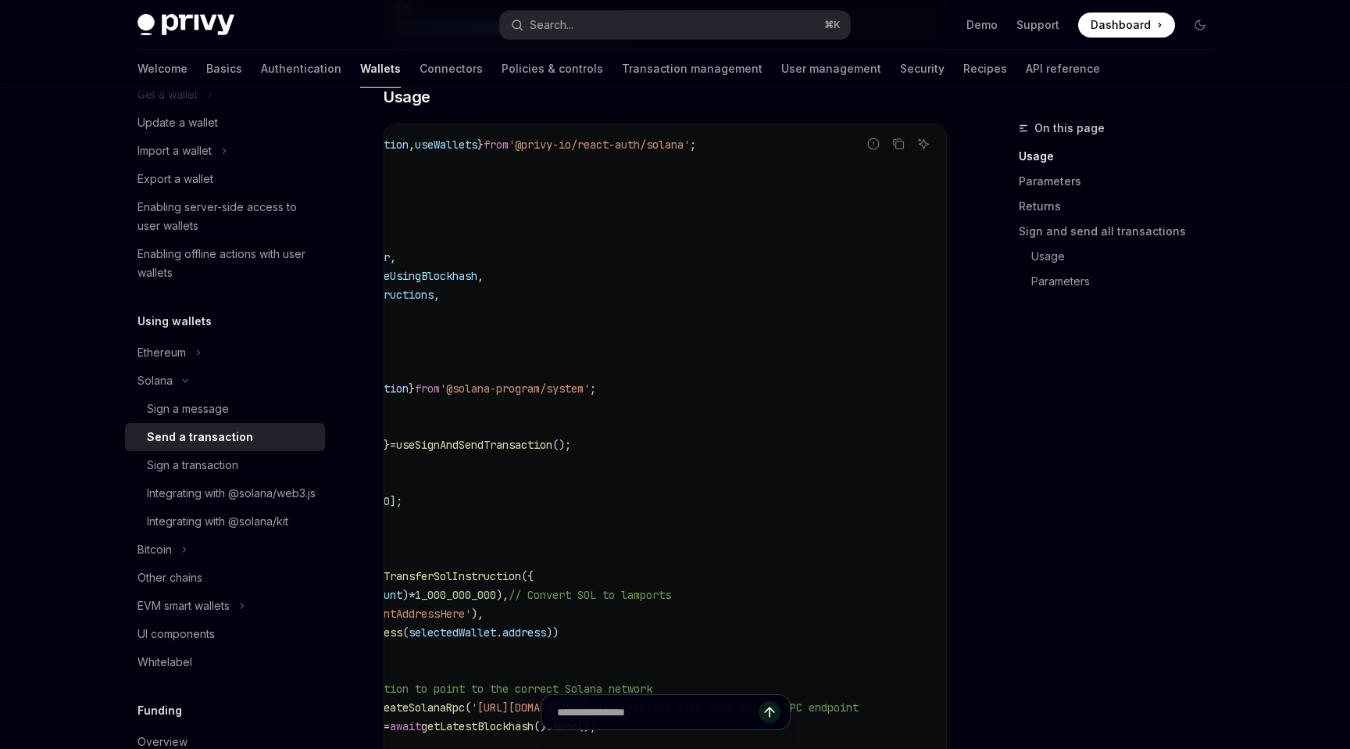
scroll to position [0, 0]
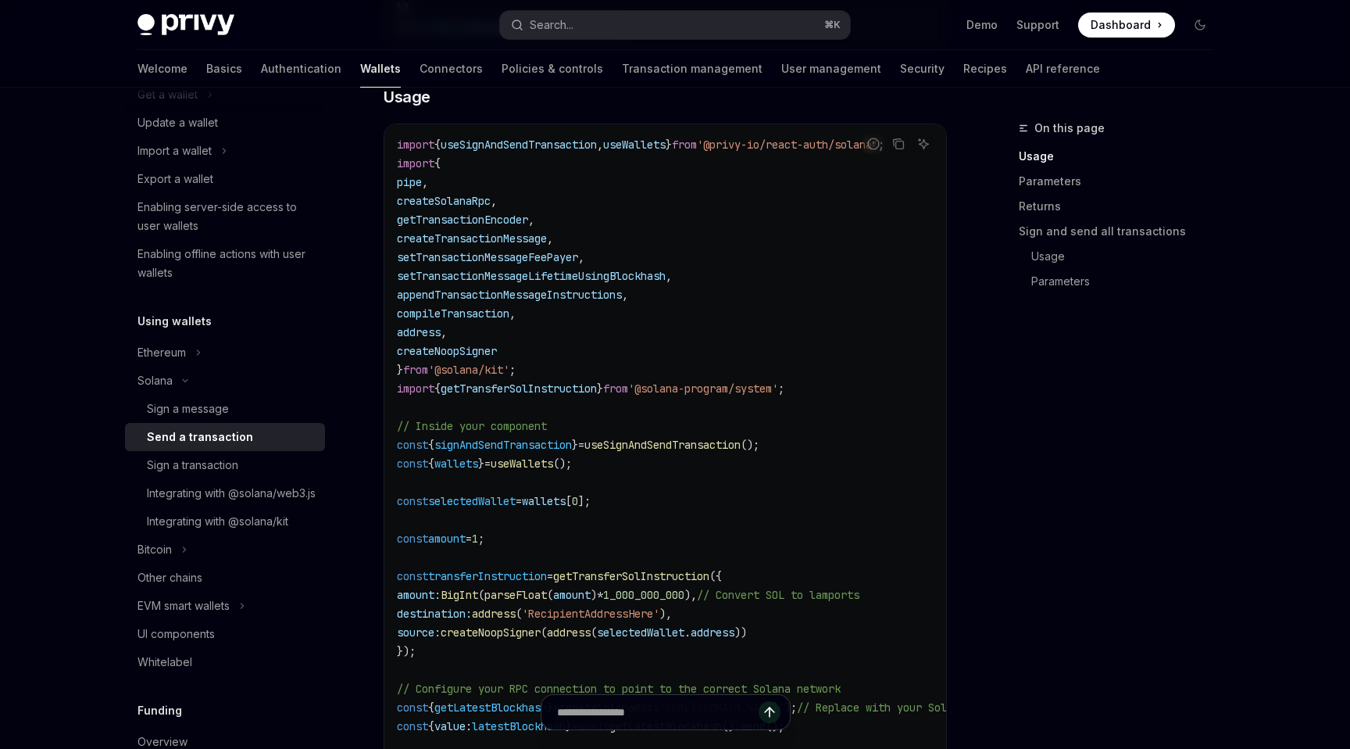
click at [539, 463] on span "useWallets" at bounding box center [522, 463] width 63 height 14
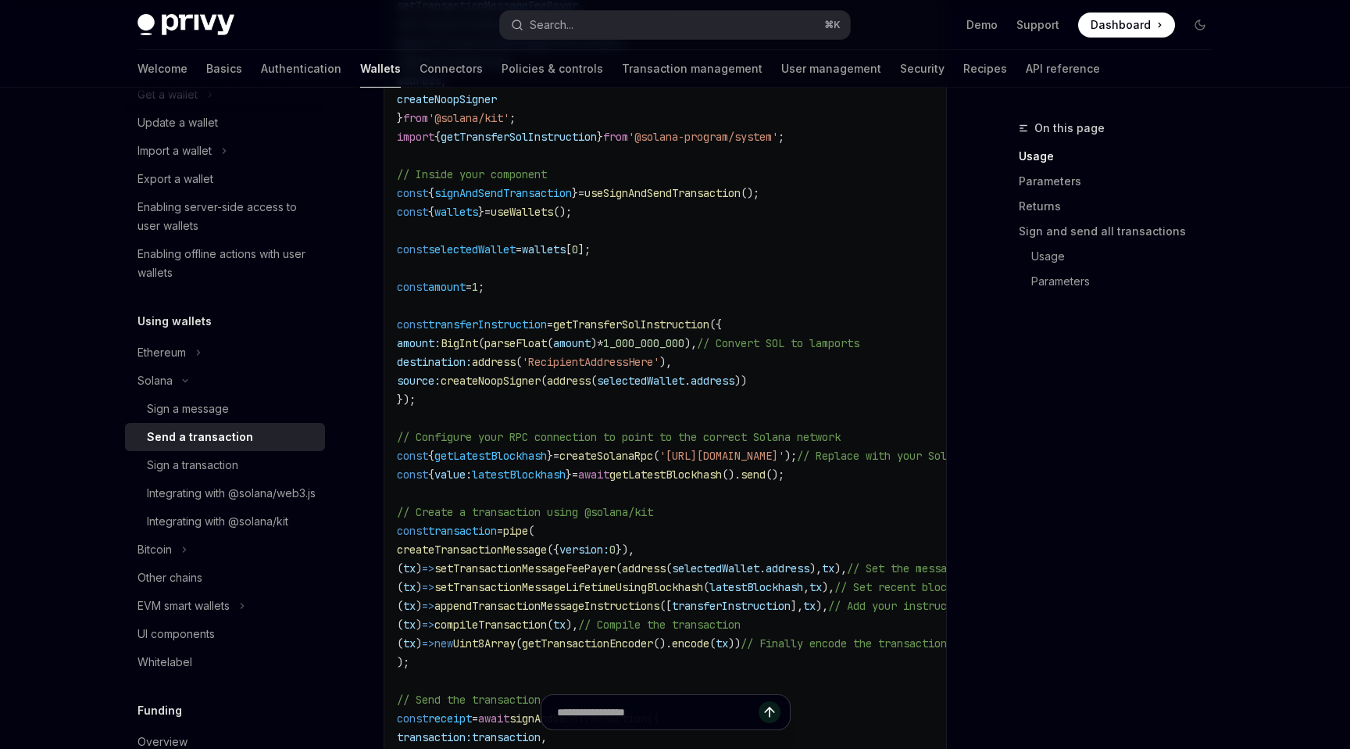
scroll to position [0, 63]
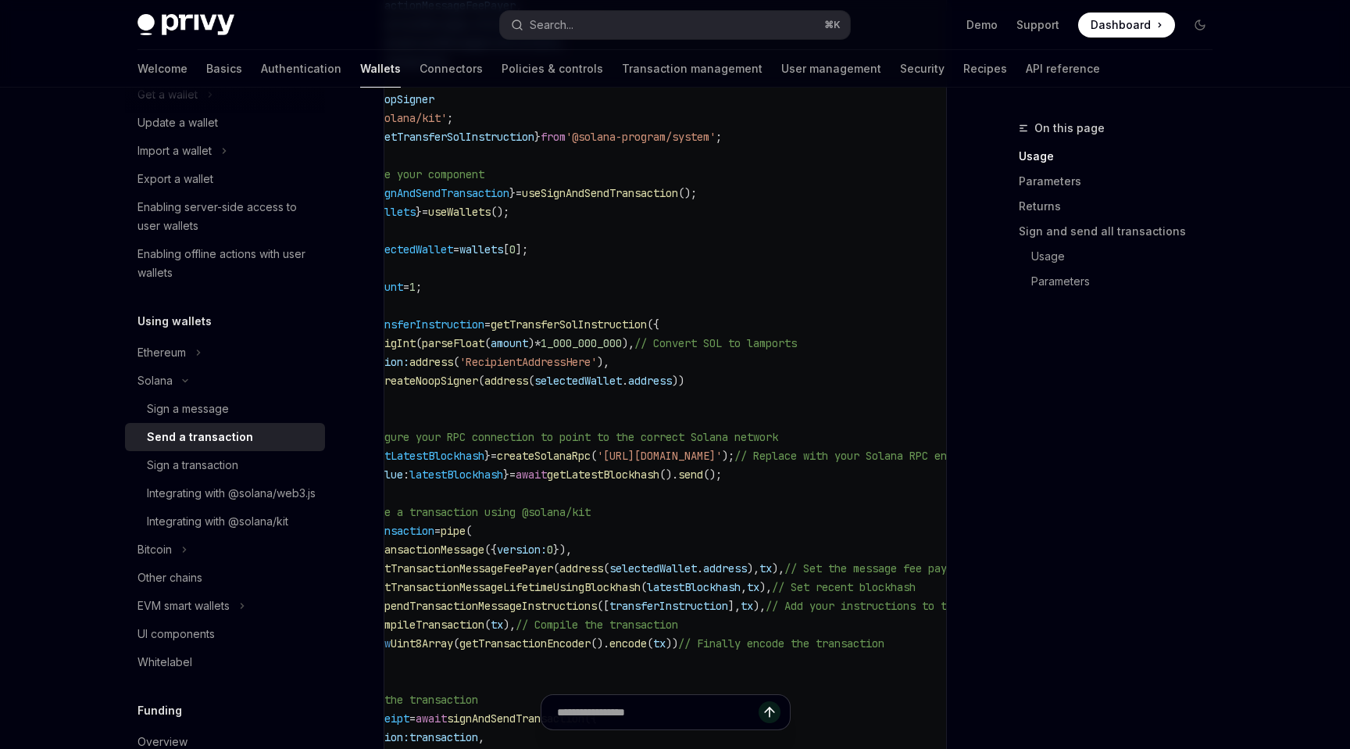
drag, startPoint x: 867, startPoint y: 456, endPoint x: 656, endPoint y: 460, distance: 211.1
click at [665, 460] on span "'[URL][DOMAIN_NAME]'" at bounding box center [659, 456] width 125 height 14
click at [641, 453] on span "'[URL][DOMAIN_NAME]'" at bounding box center [659, 456] width 125 height 14
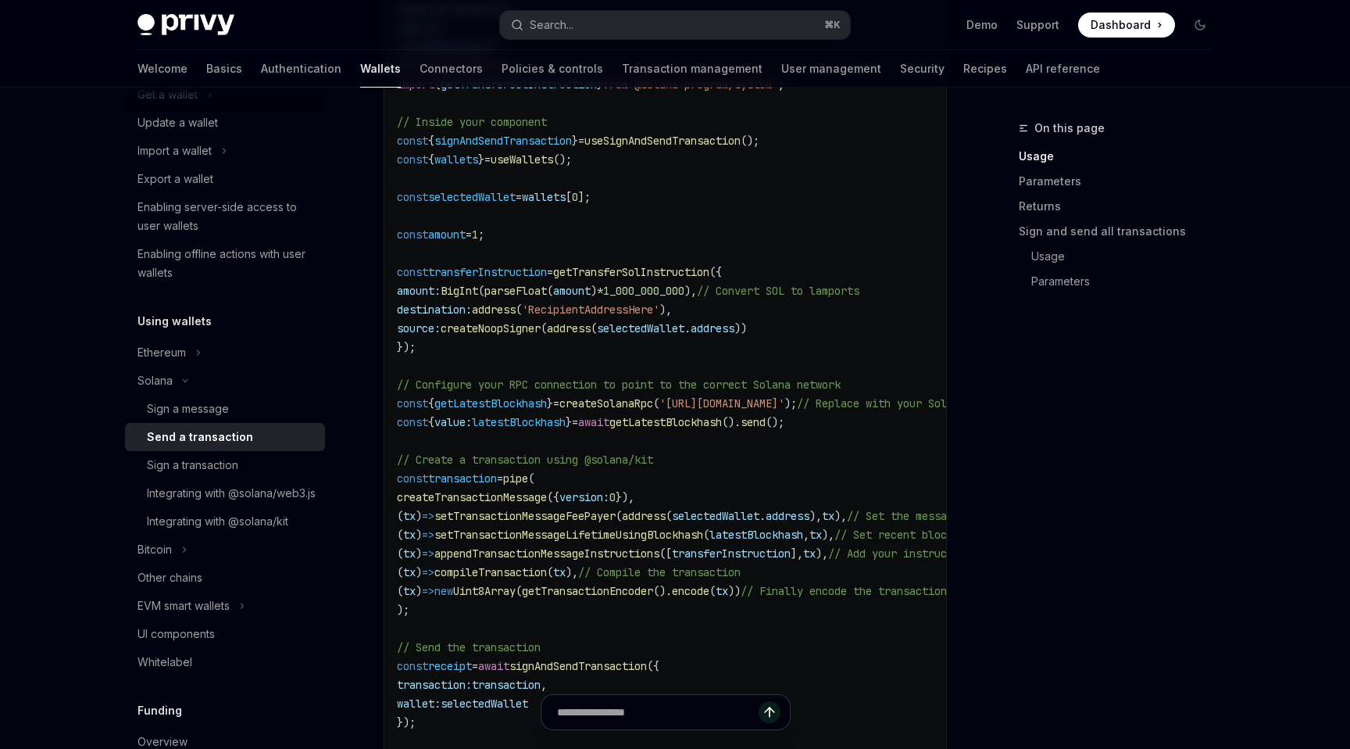
scroll to position [904, 0]
click at [626, 439] on code "import { useSignAndSendTransaction , useWallets } from '@privy-io/react-auth/so…" at bounding box center [766, 301] width 738 height 938
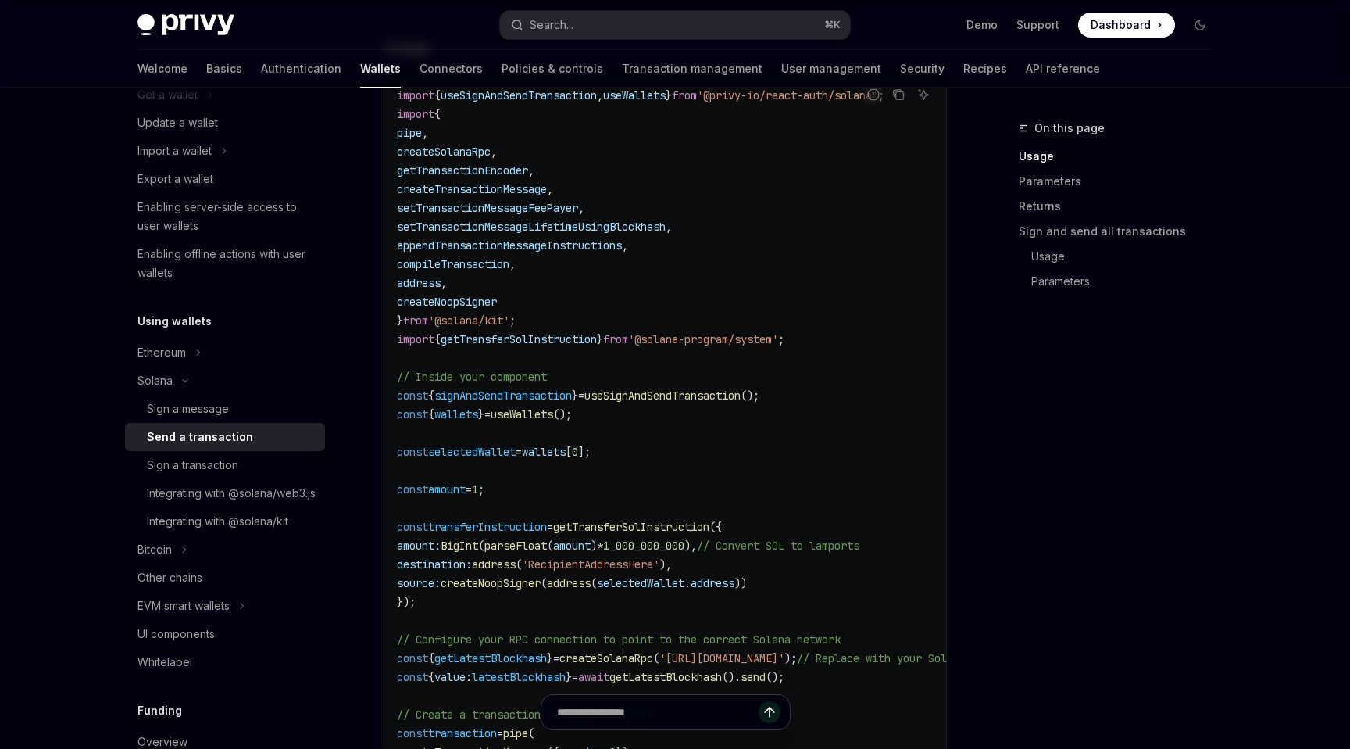
scroll to position [566, 0]
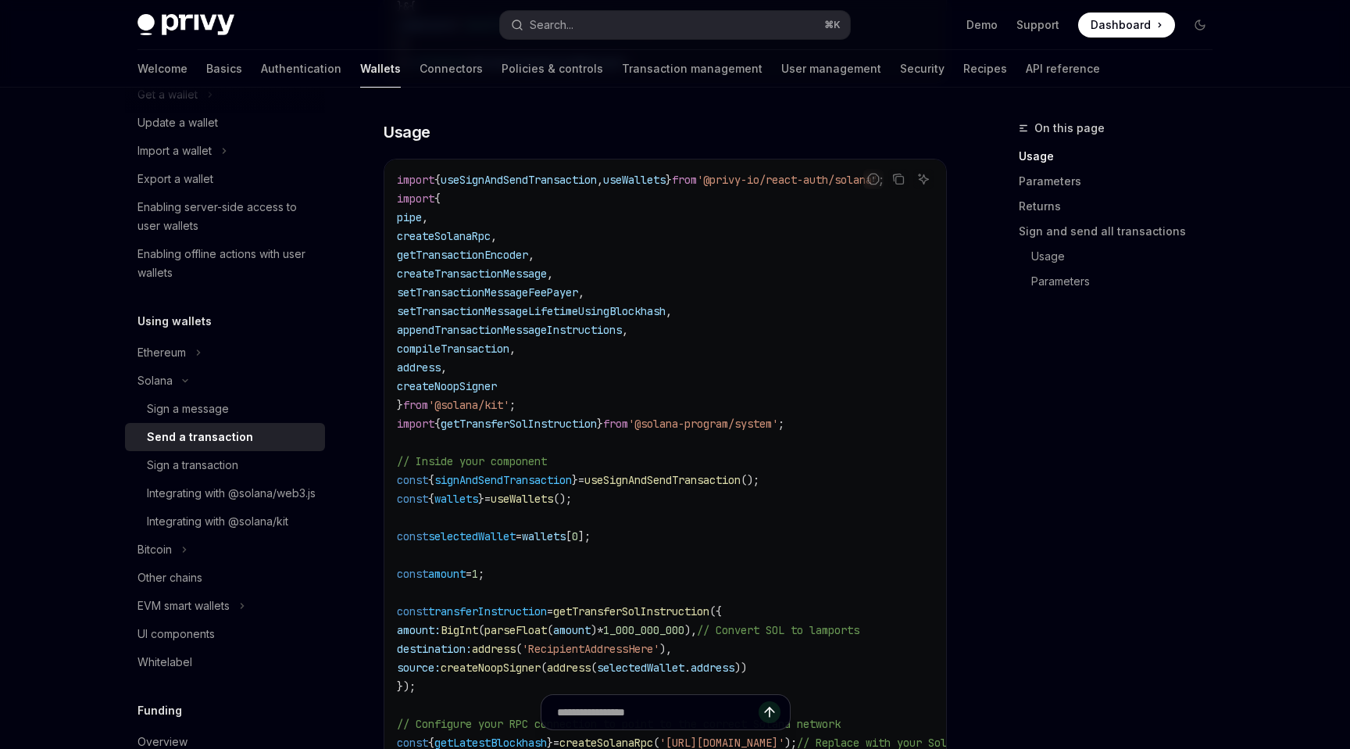
click at [663, 173] on span "useWallets" at bounding box center [634, 180] width 63 height 14
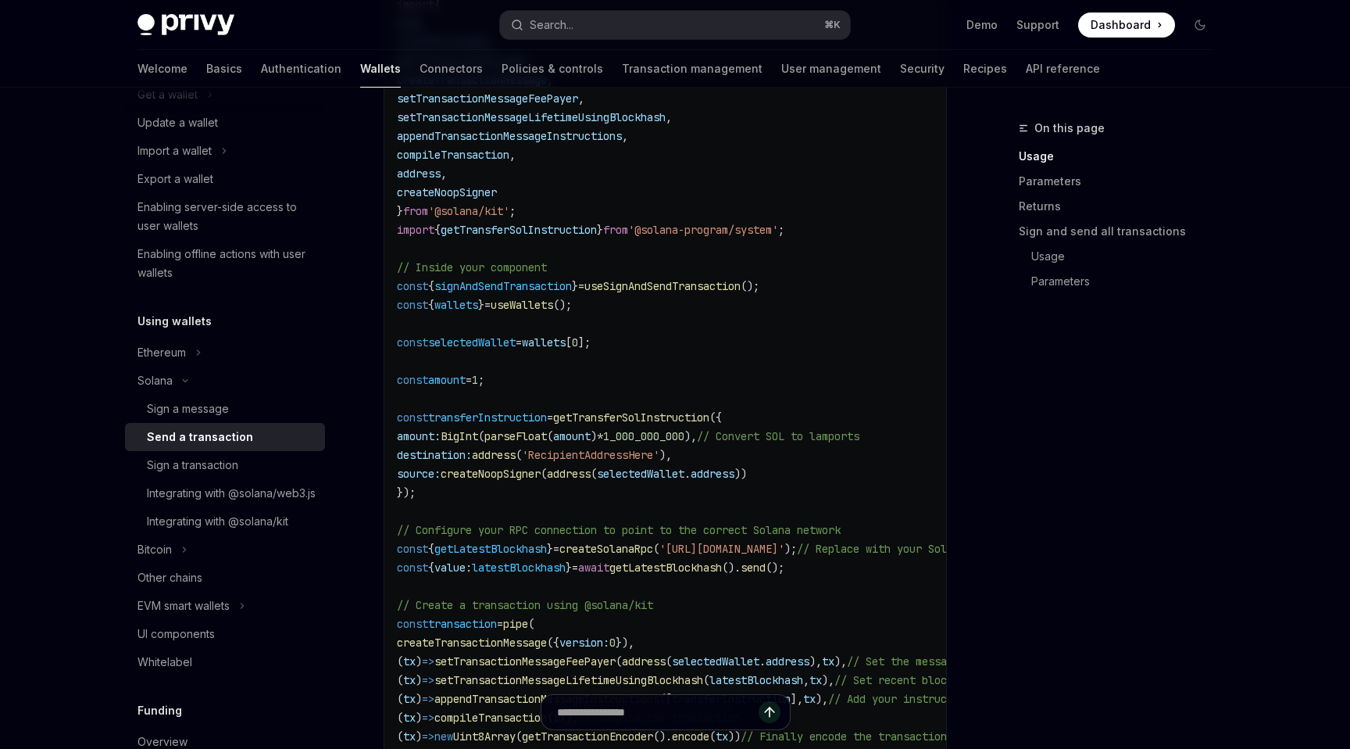
scroll to position [760, 0]
click at [650, 307] on code "import { useSignAndSendTransaction , useWallets } from '@privy-io/react-auth/so…" at bounding box center [766, 445] width 738 height 938
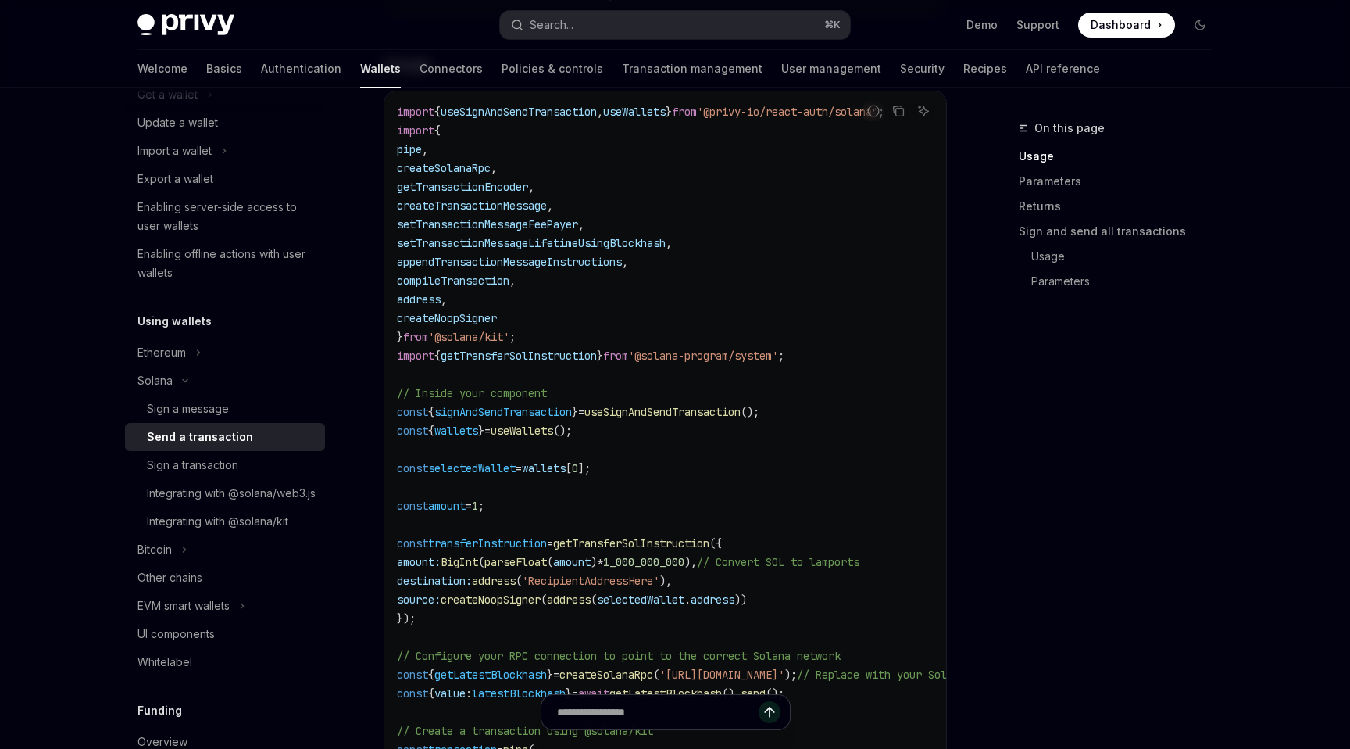
scroll to position [578, 0]
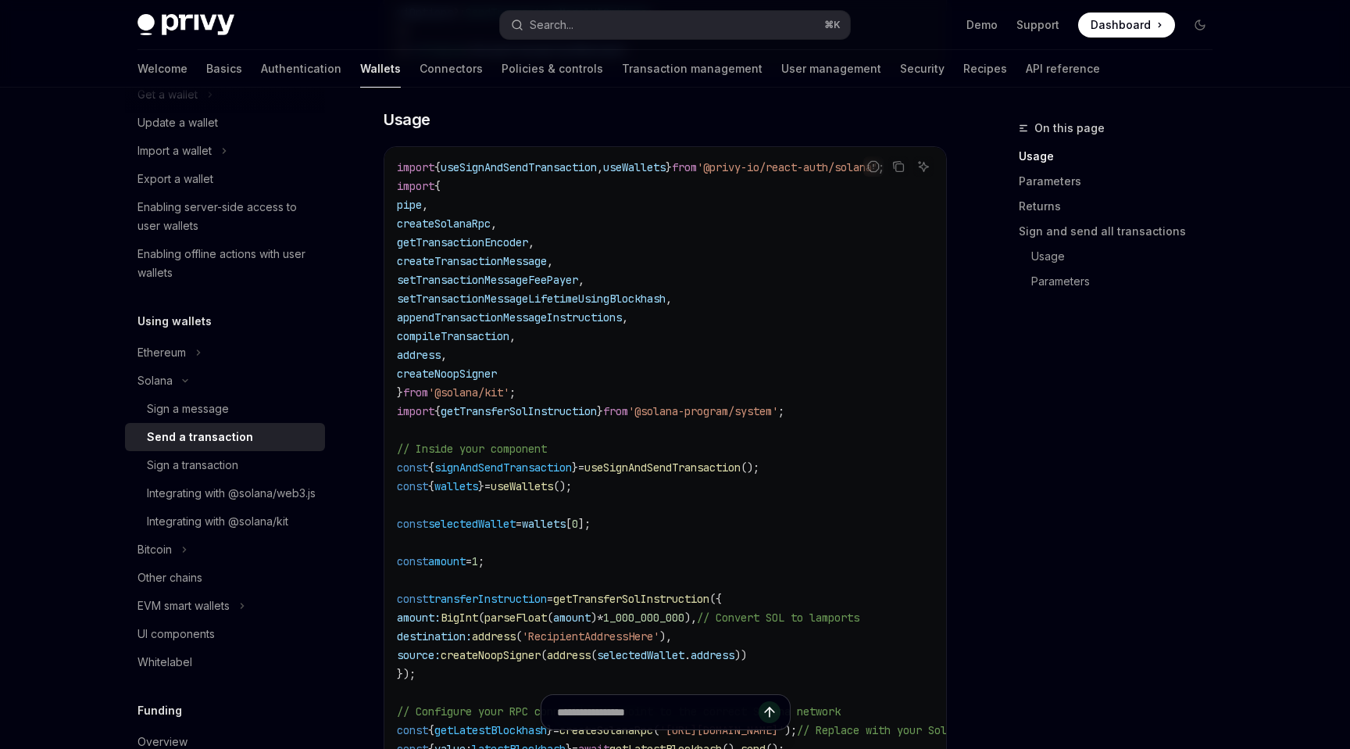
click at [664, 166] on span "useWallets" at bounding box center [634, 167] width 63 height 14
click at [664, 248] on code "import { useSignAndSendTransaction , useWallets } from '@privy-io/react-auth/so…" at bounding box center [766, 627] width 738 height 938
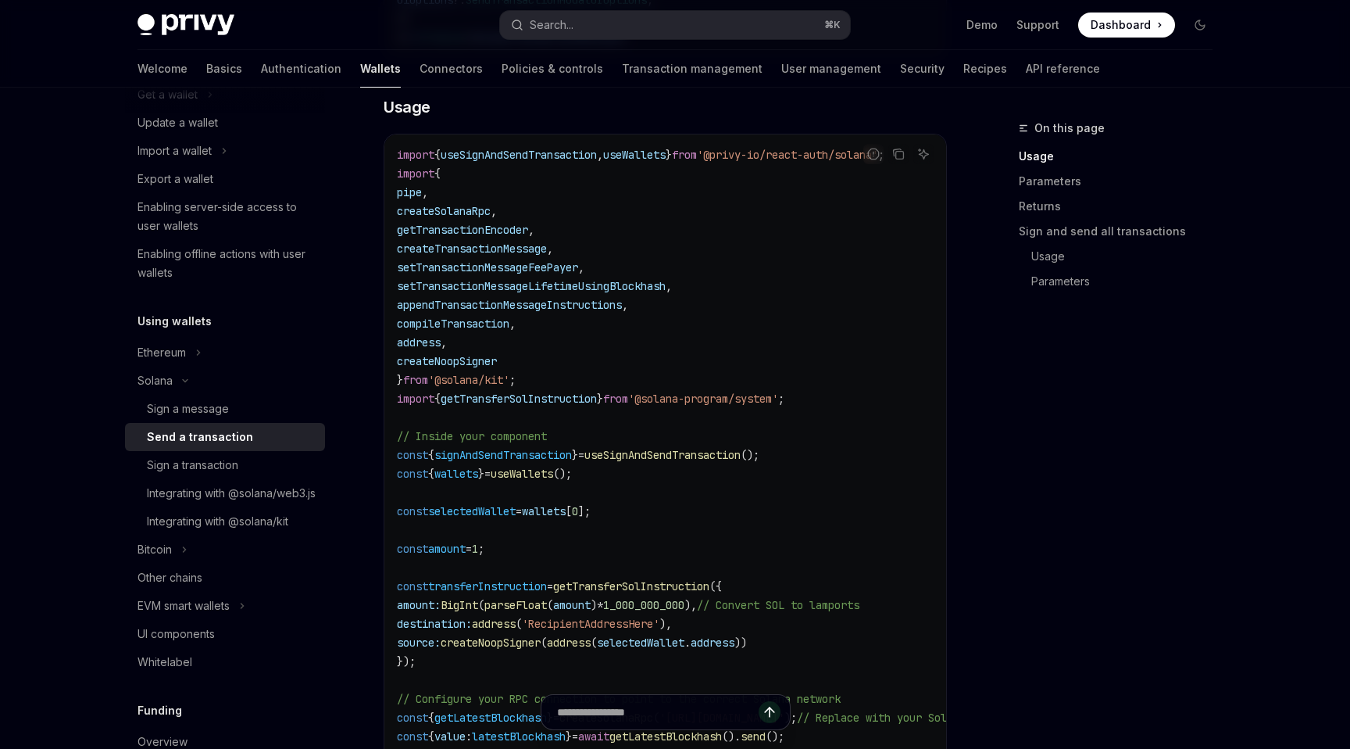
click at [666, 148] on span "useWallets" at bounding box center [634, 155] width 63 height 14
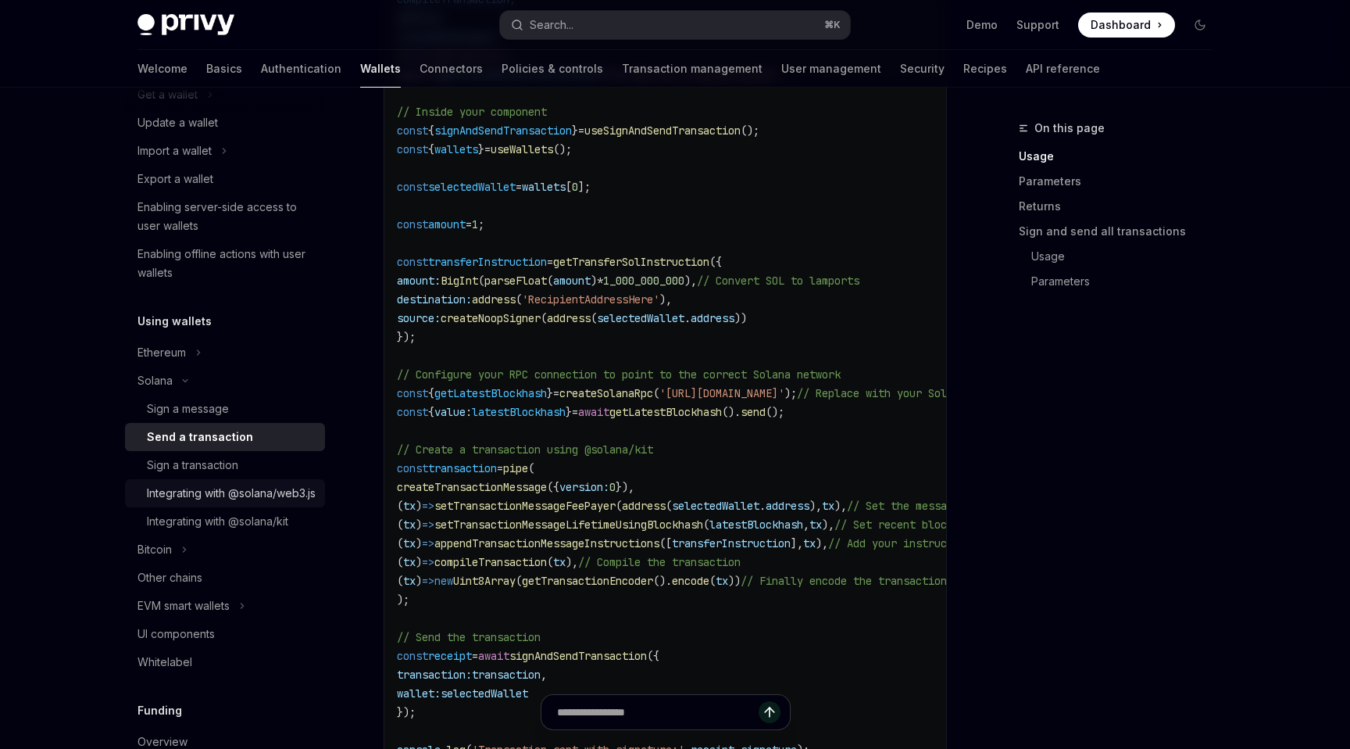
scroll to position [252, 0]
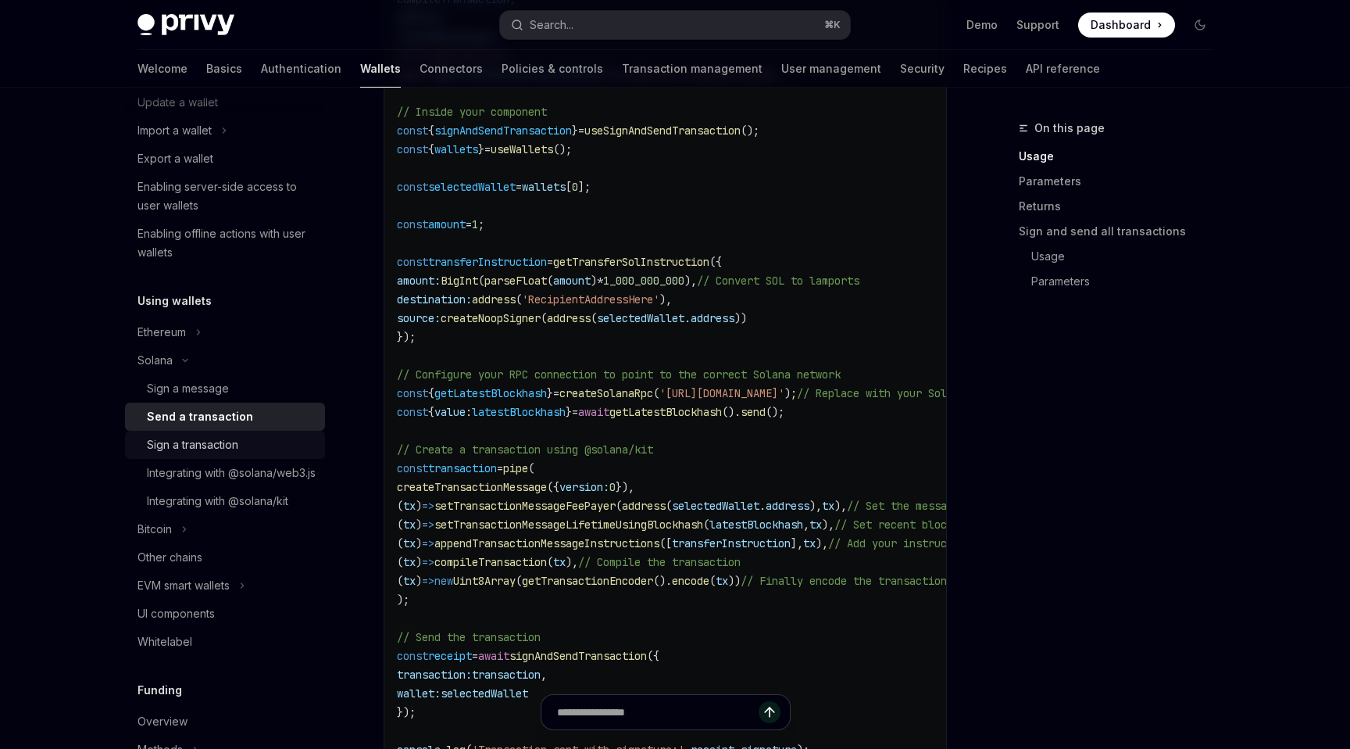
click at [247, 446] on div "Sign a transaction" at bounding box center [231, 444] width 169 height 19
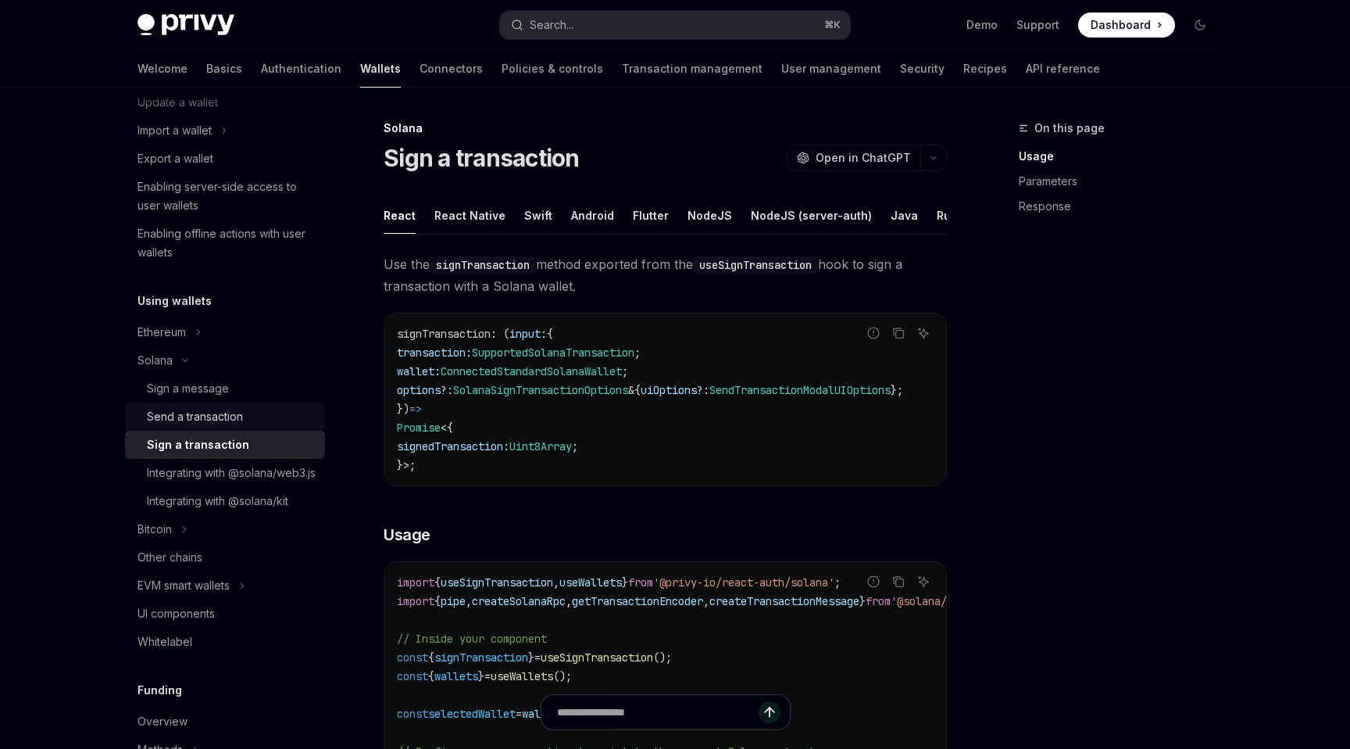
click at [261, 413] on div "Send a transaction" at bounding box center [231, 416] width 169 height 19
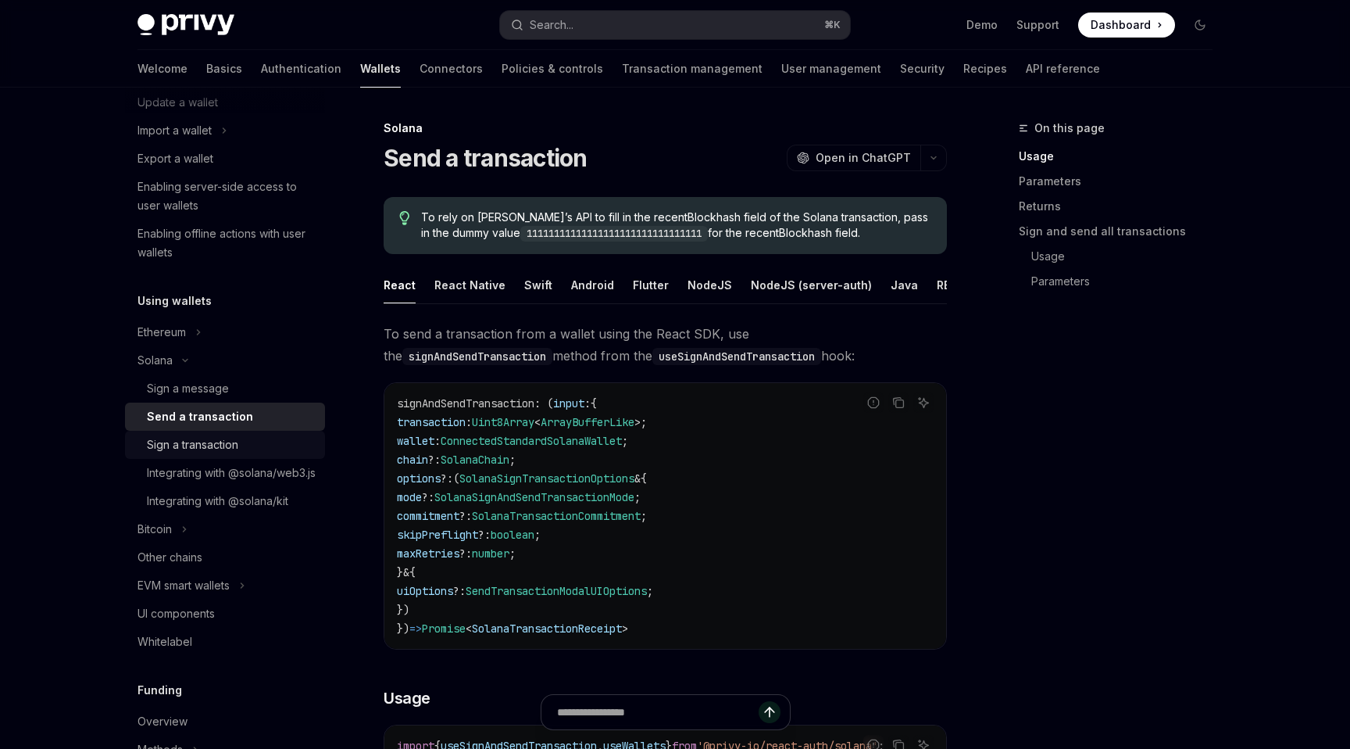
click at [251, 440] on div "Sign a transaction" at bounding box center [231, 444] width 169 height 19
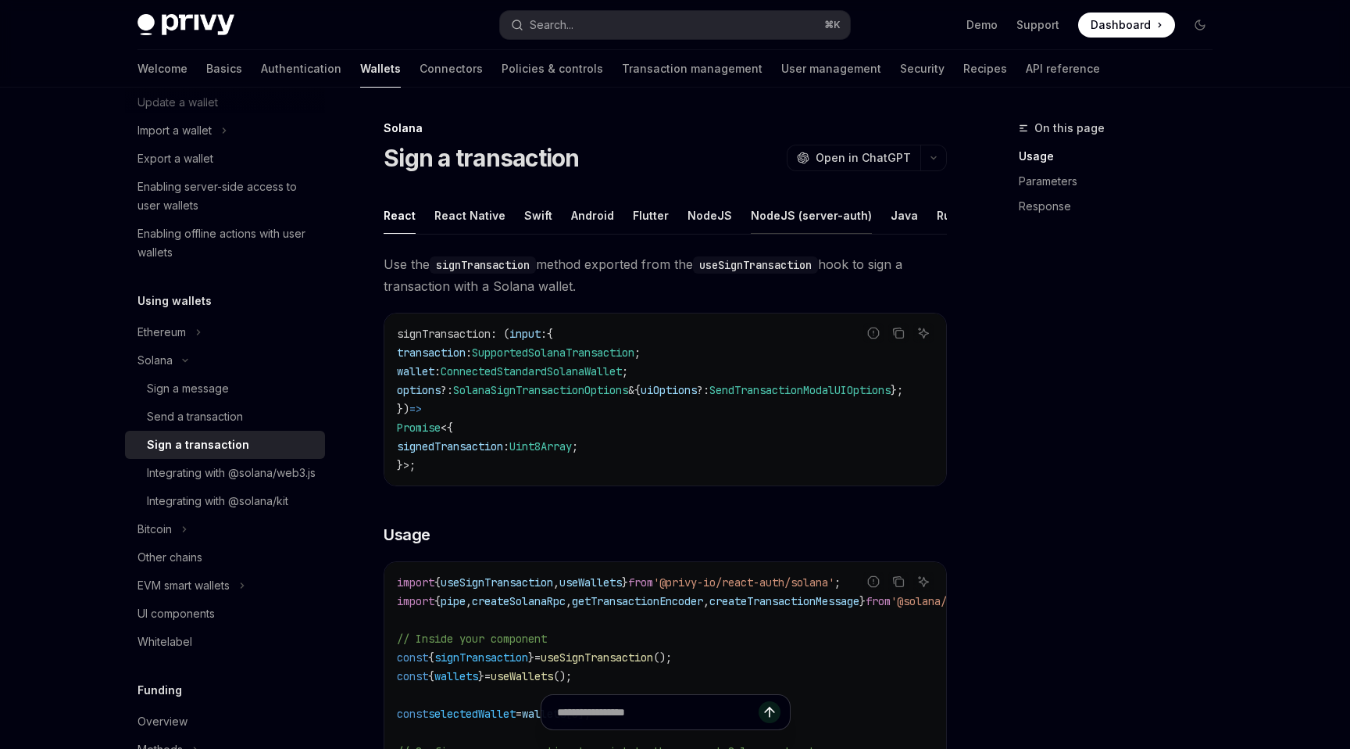
click at [761, 209] on div "NodeJS (server-auth)" at bounding box center [811, 215] width 121 height 37
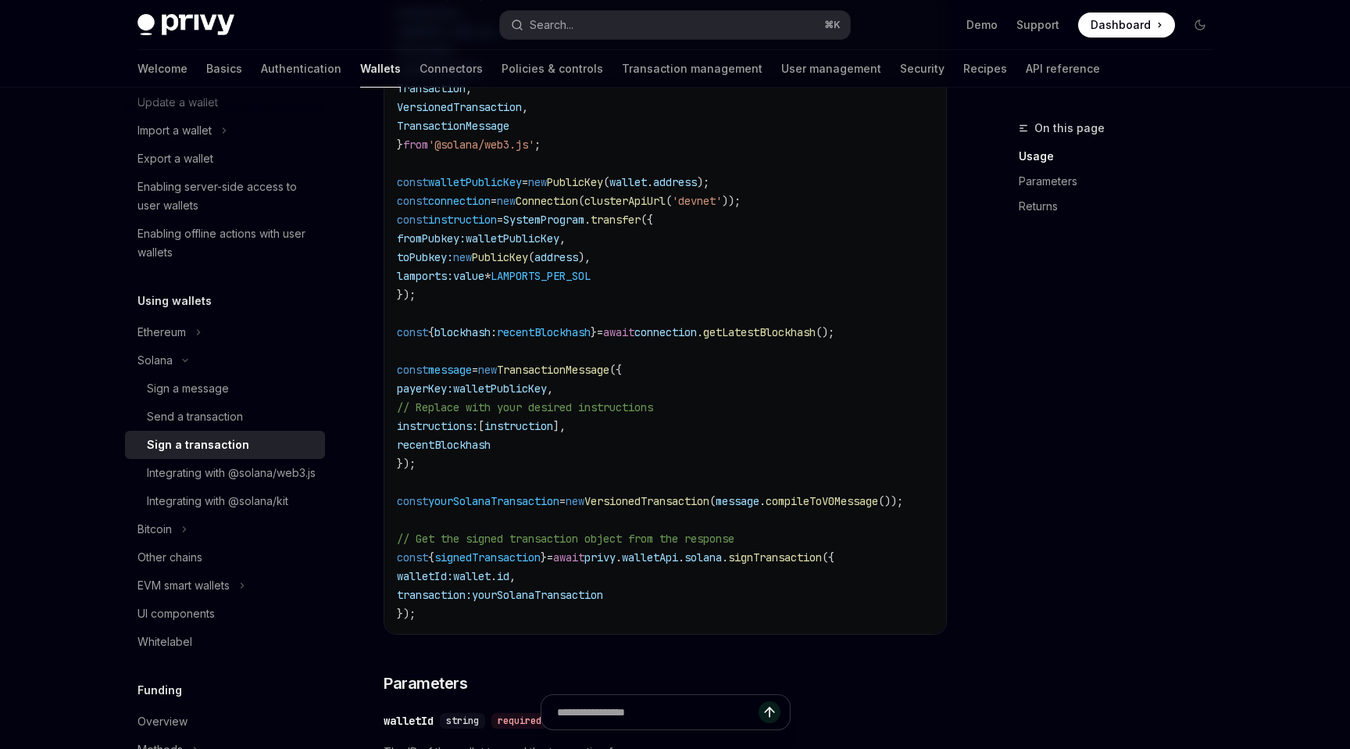
scroll to position [575, 0]
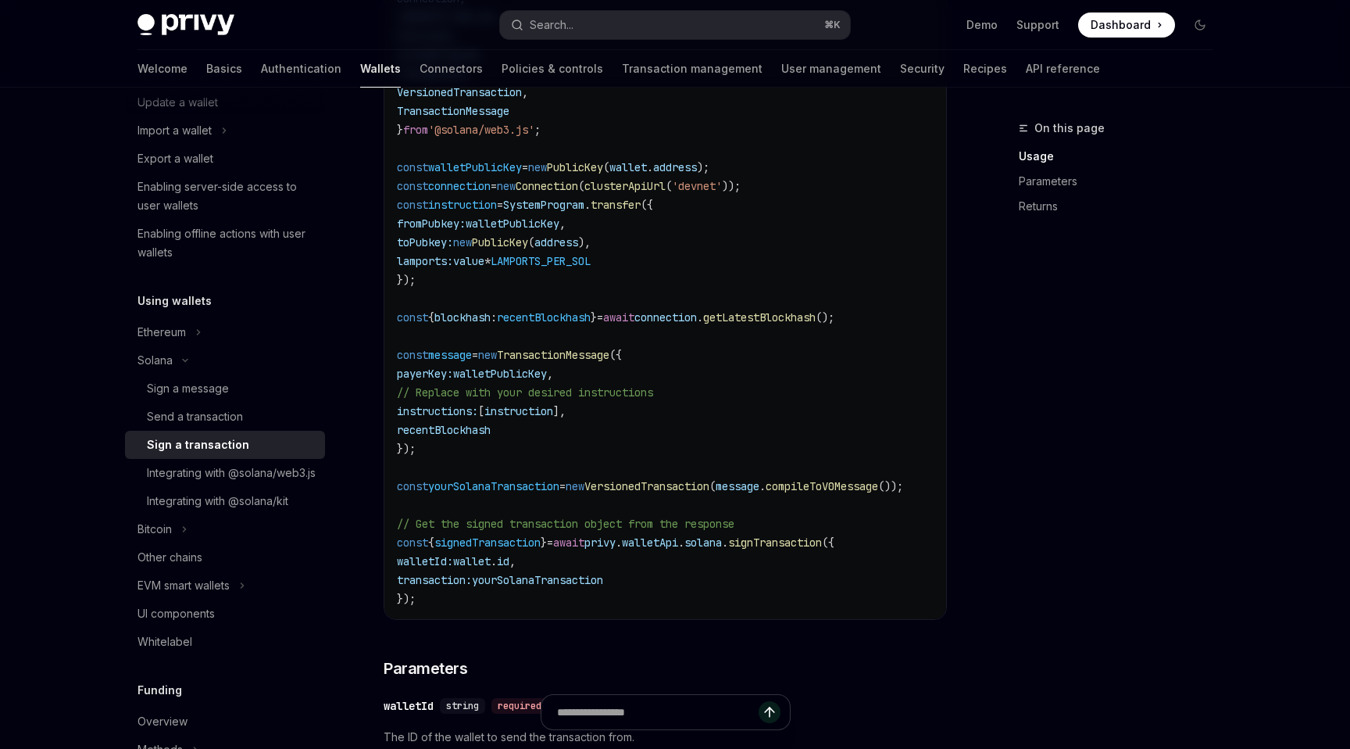
click at [520, 381] on span "walletPublicKey" at bounding box center [500, 374] width 94 height 14
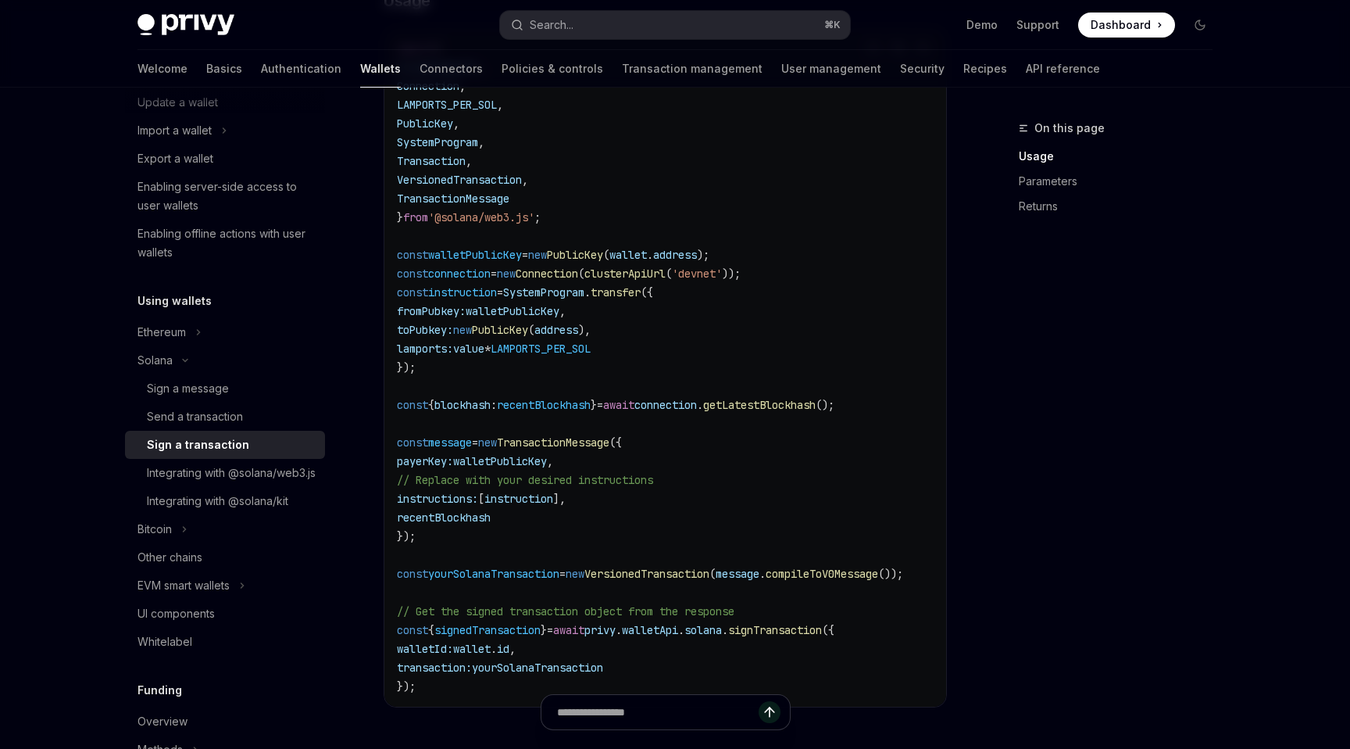
scroll to position [481, 0]
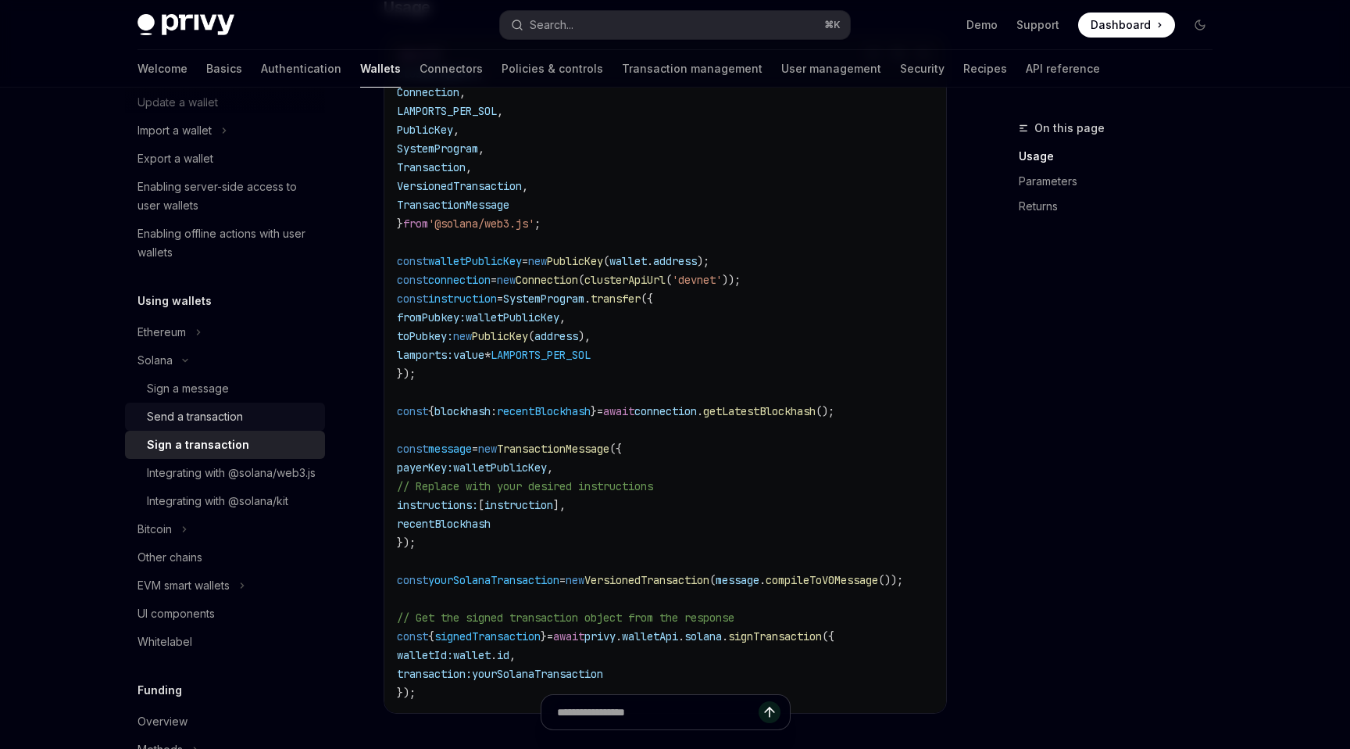
click at [245, 416] on div "Send a transaction" at bounding box center [231, 416] width 169 height 19
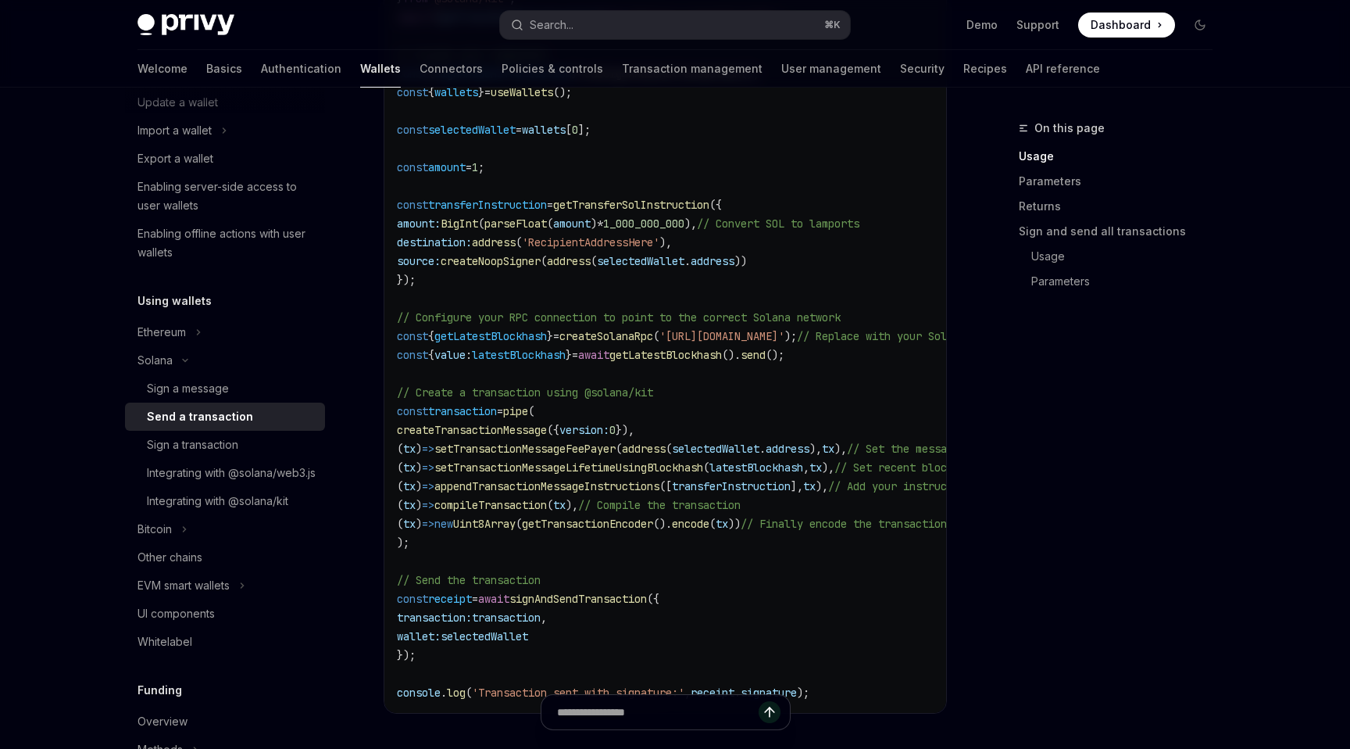
scroll to position [971, 0]
click at [259, 391] on div "Sign a message" at bounding box center [231, 388] width 169 height 19
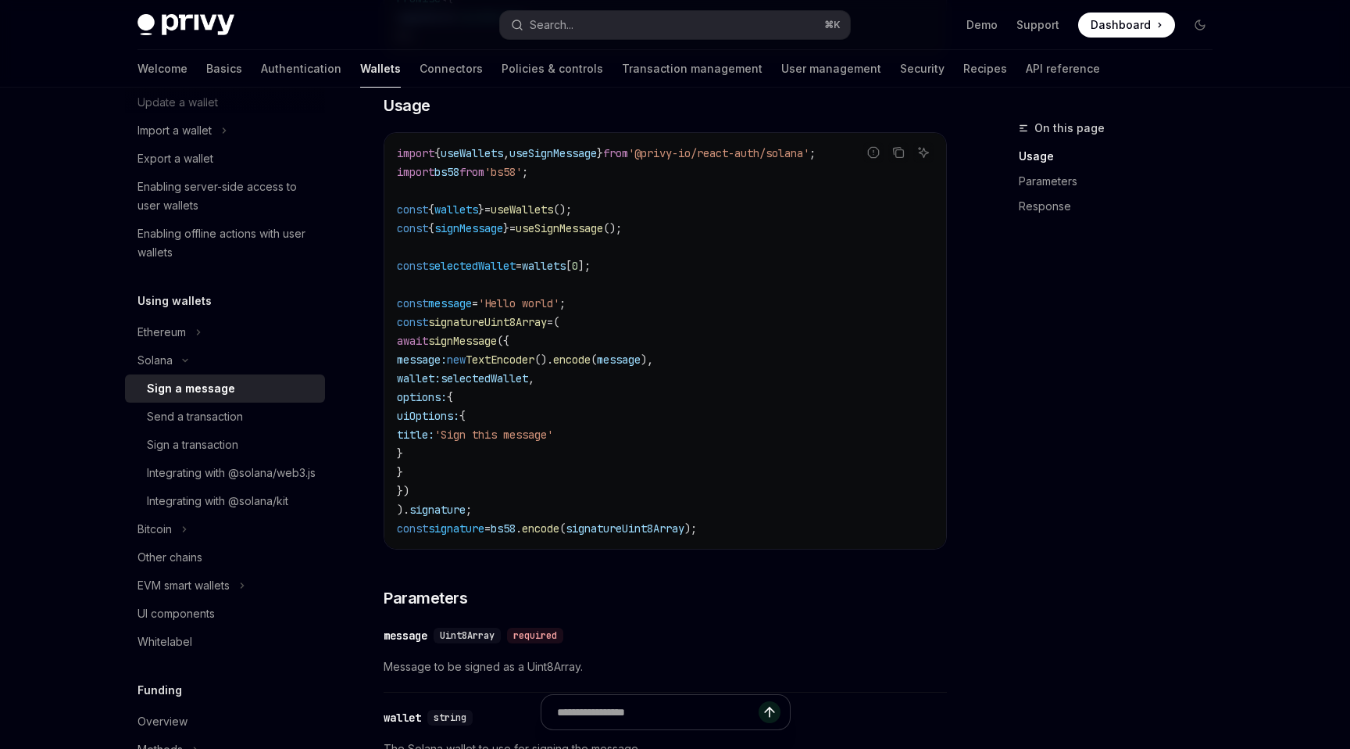
scroll to position [469, 0]
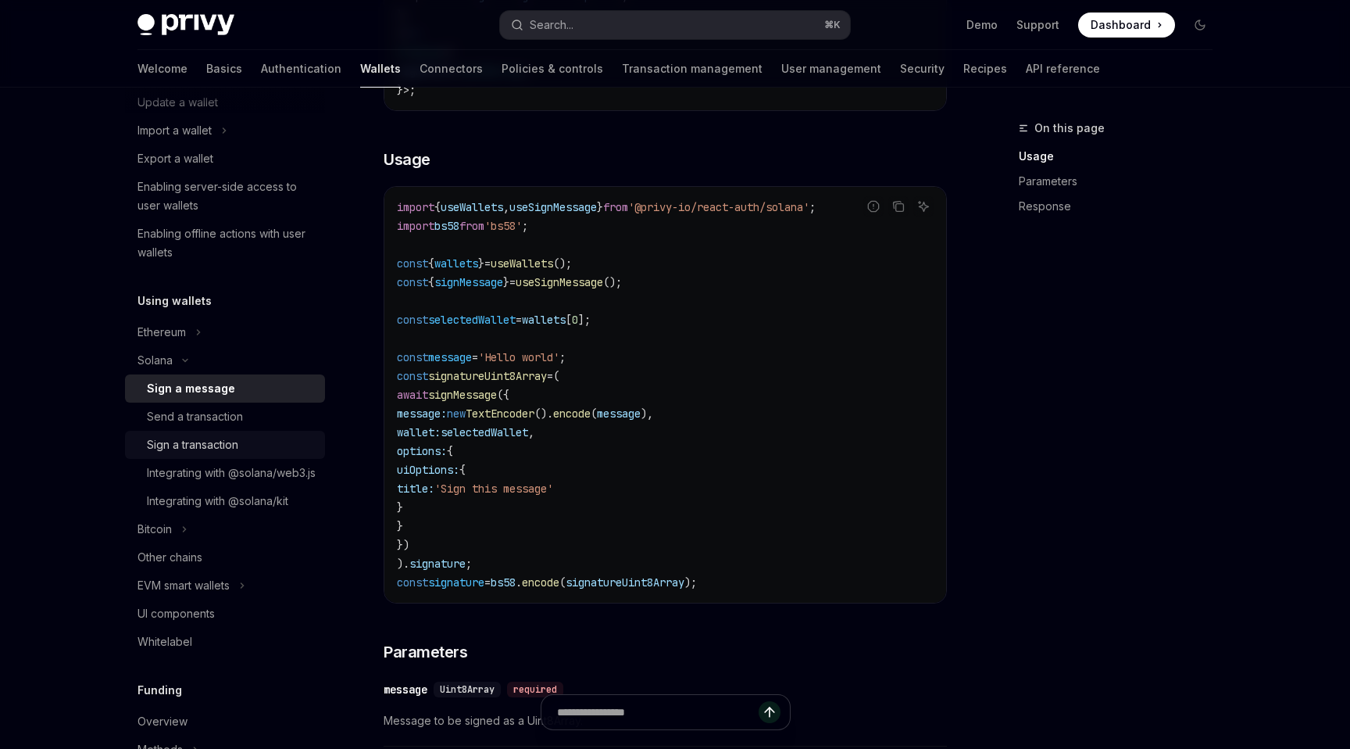
click at [232, 450] on div "Sign a transaction" at bounding box center [192, 444] width 91 height 19
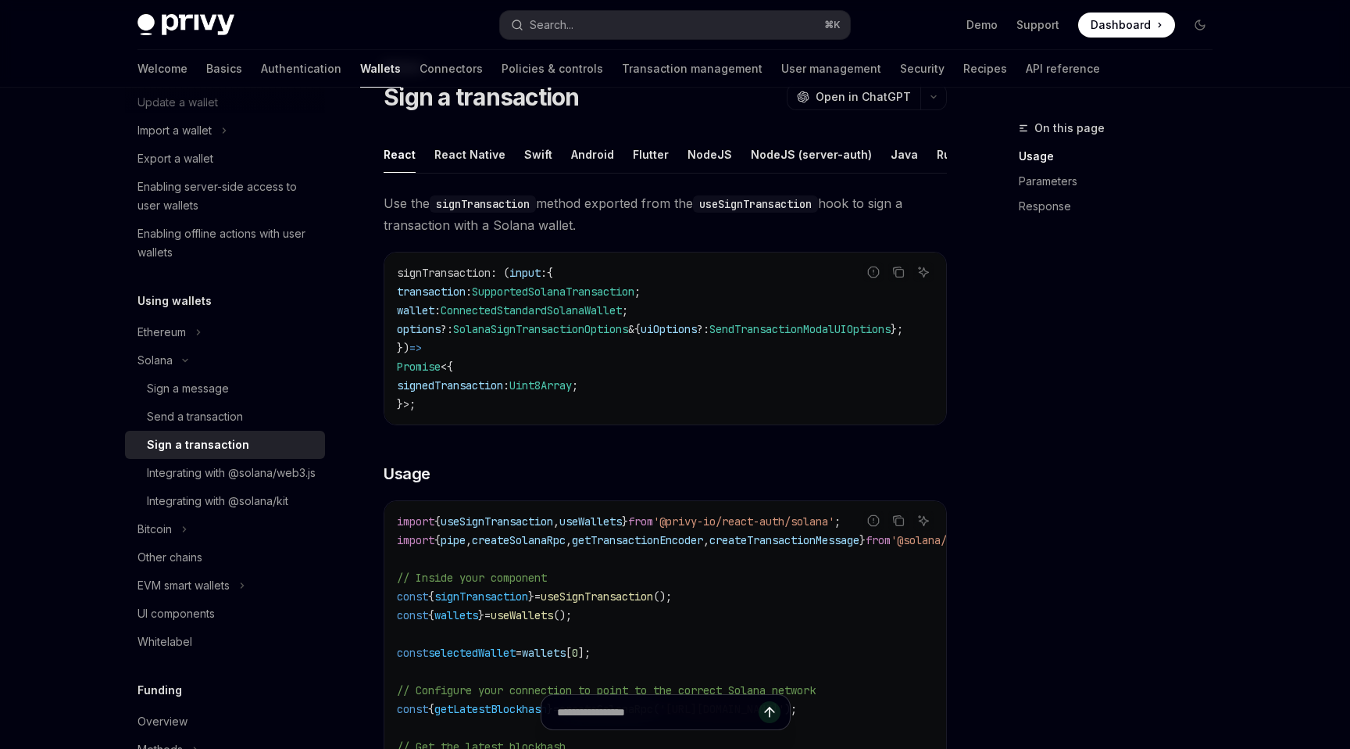
scroll to position [8, 0]
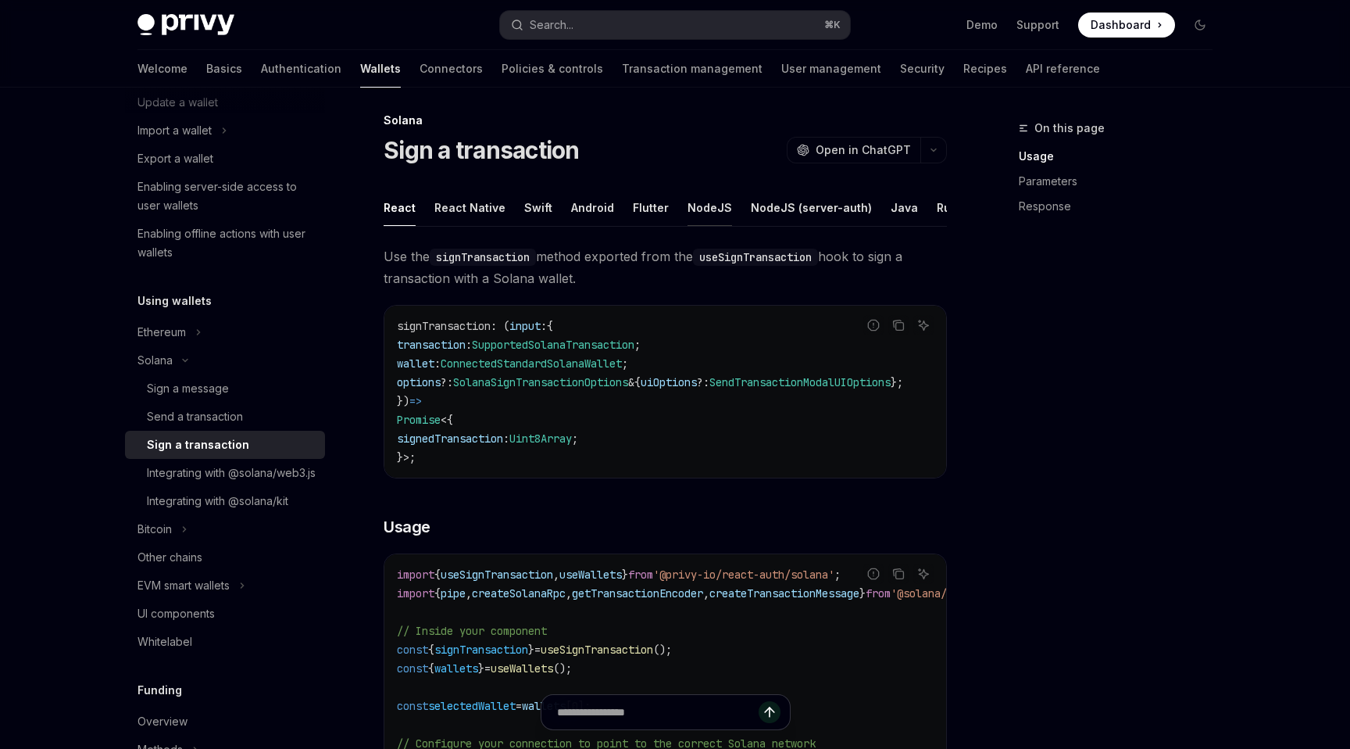
click at [704, 207] on div "NodeJS" at bounding box center [710, 207] width 45 height 37
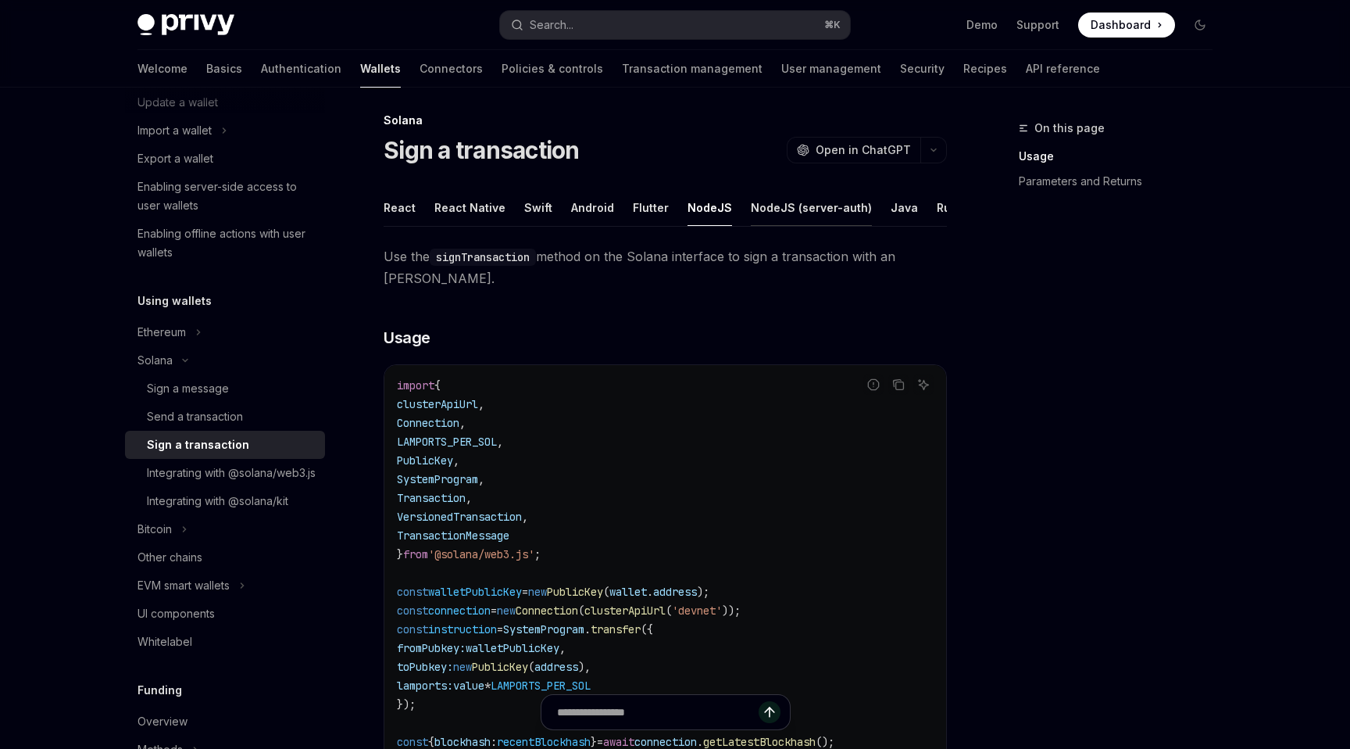
click at [760, 200] on div "NodeJS (server-auth)" at bounding box center [811, 207] width 121 height 37
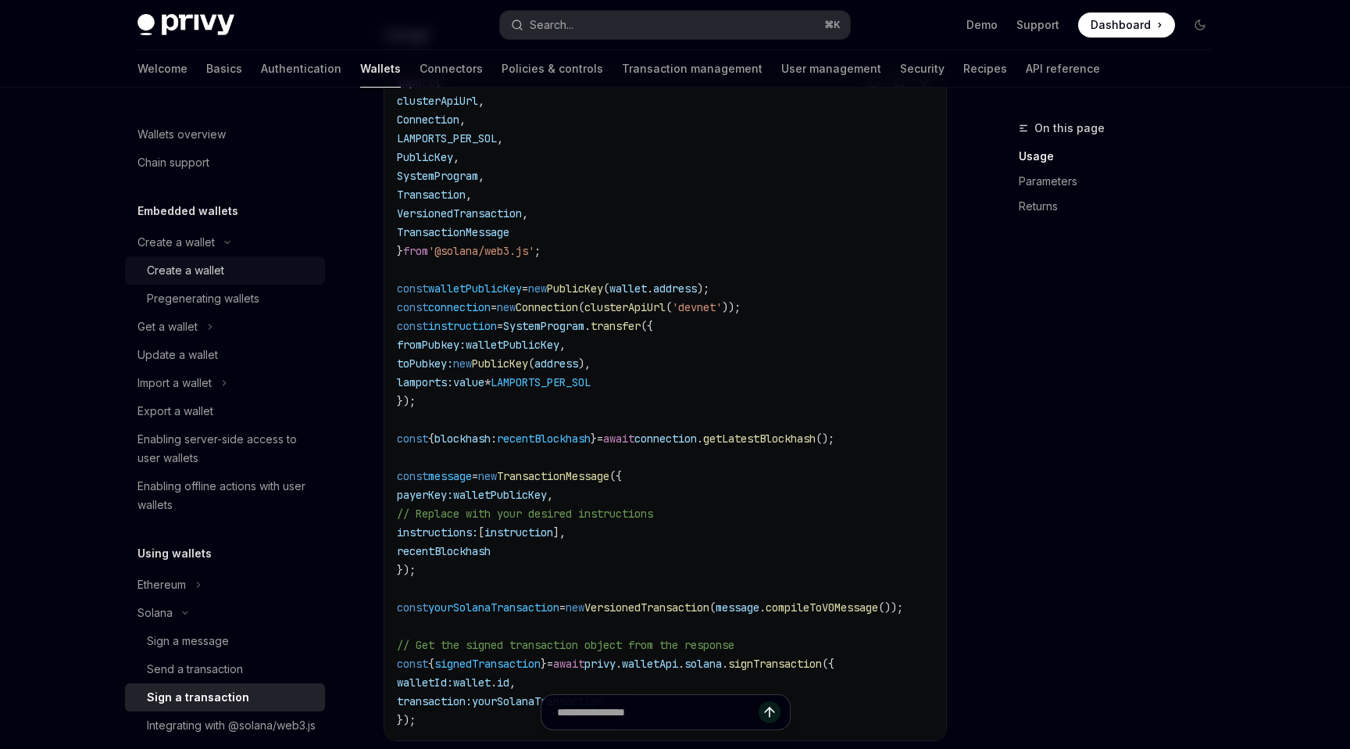
click at [207, 270] on div "Create a wallet" at bounding box center [185, 270] width 77 height 19
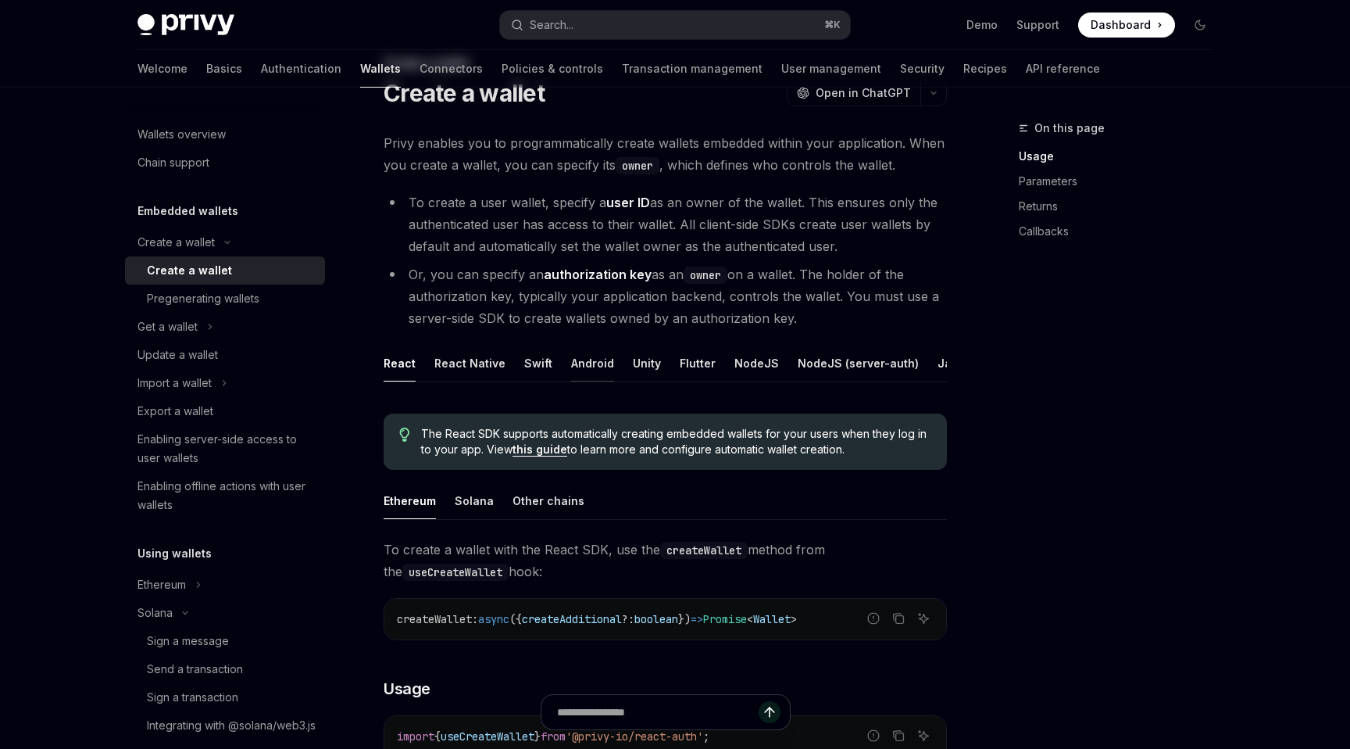
scroll to position [174, 0]
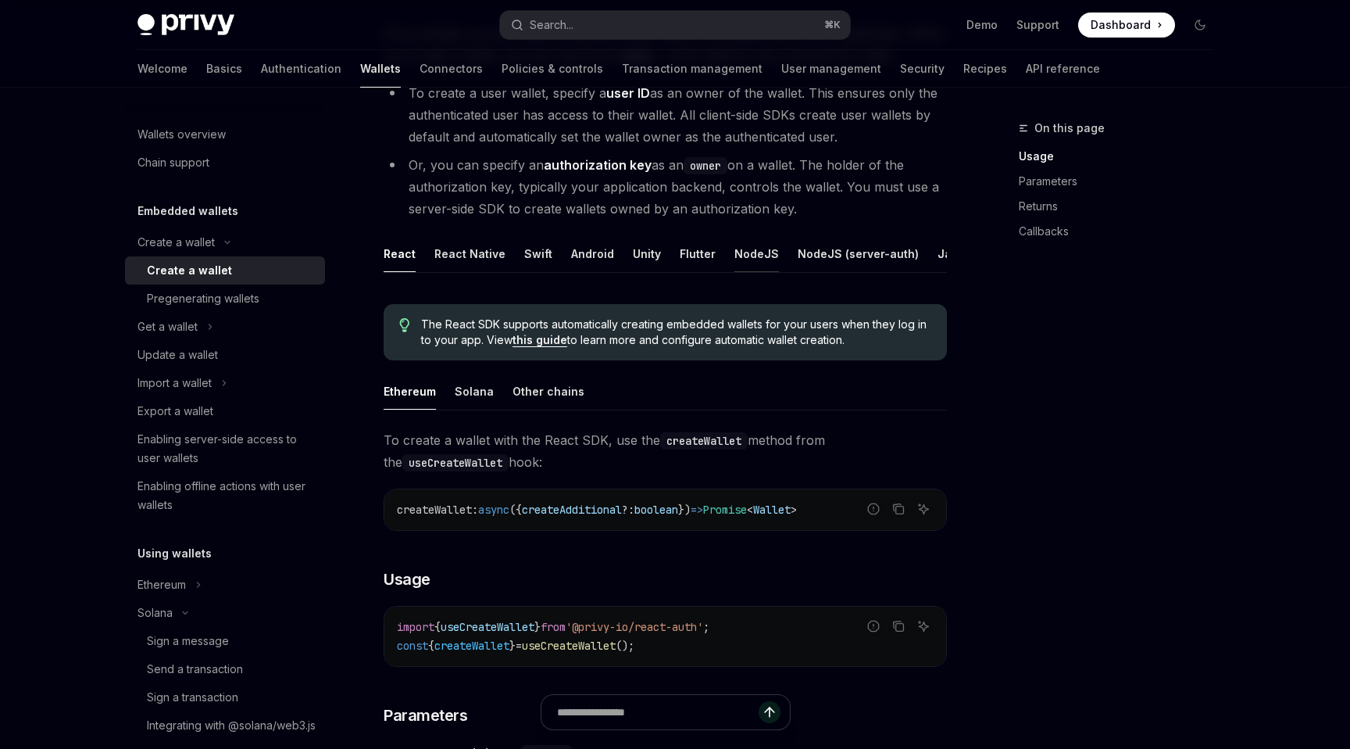
click at [754, 243] on div "NodeJS" at bounding box center [757, 253] width 45 height 37
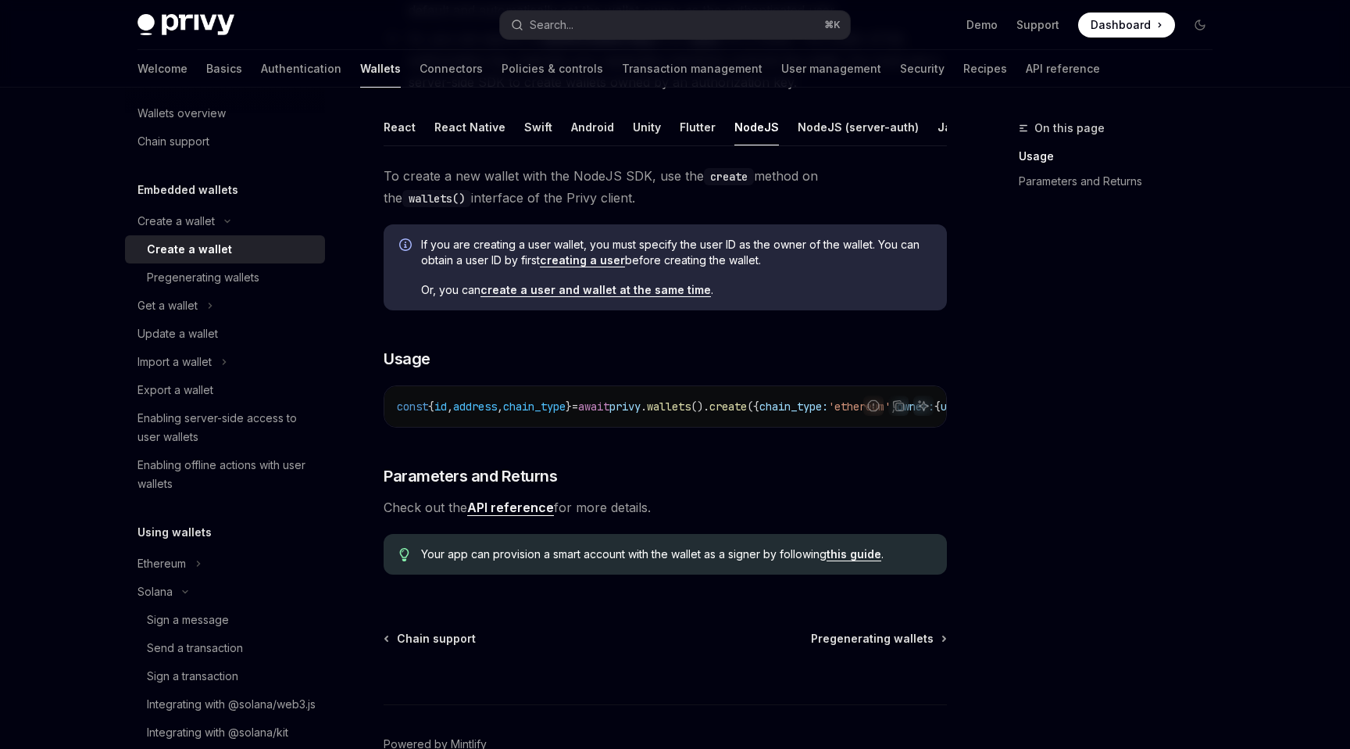
click at [566, 402] on span "chain_type" at bounding box center [534, 406] width 63 height 14
click at [566, 406] on span "chain_type" at bounding box center [534, 406] width 63 height 14
click at [566, 388] on div "const { id , address , chain_type } = await privy . wallets (). create ({ chain…" at bounding box center [665, 406] width 562 height 41
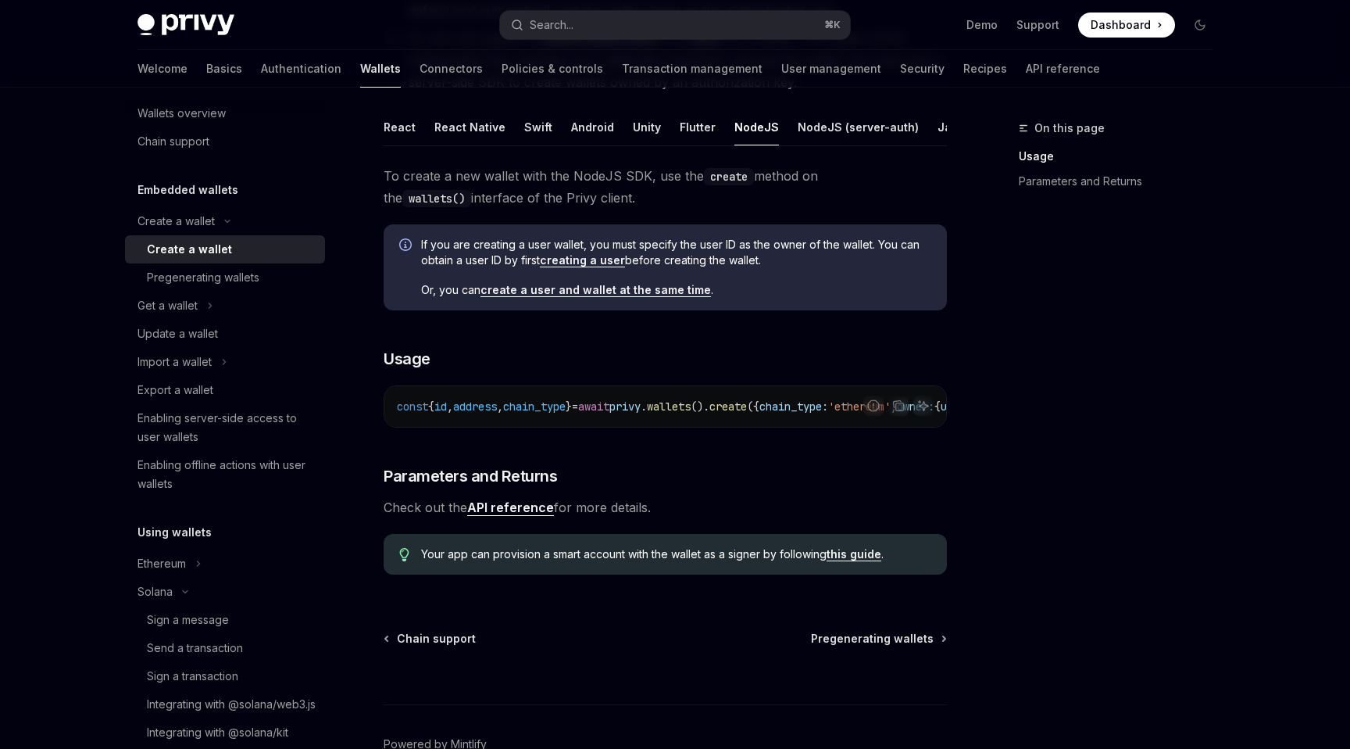
click at [650, 420] on div "const { id , address , chain_type } = await privy . wallets (). create ({ chain…" at bounding box center [665, 406] width 562 height 41
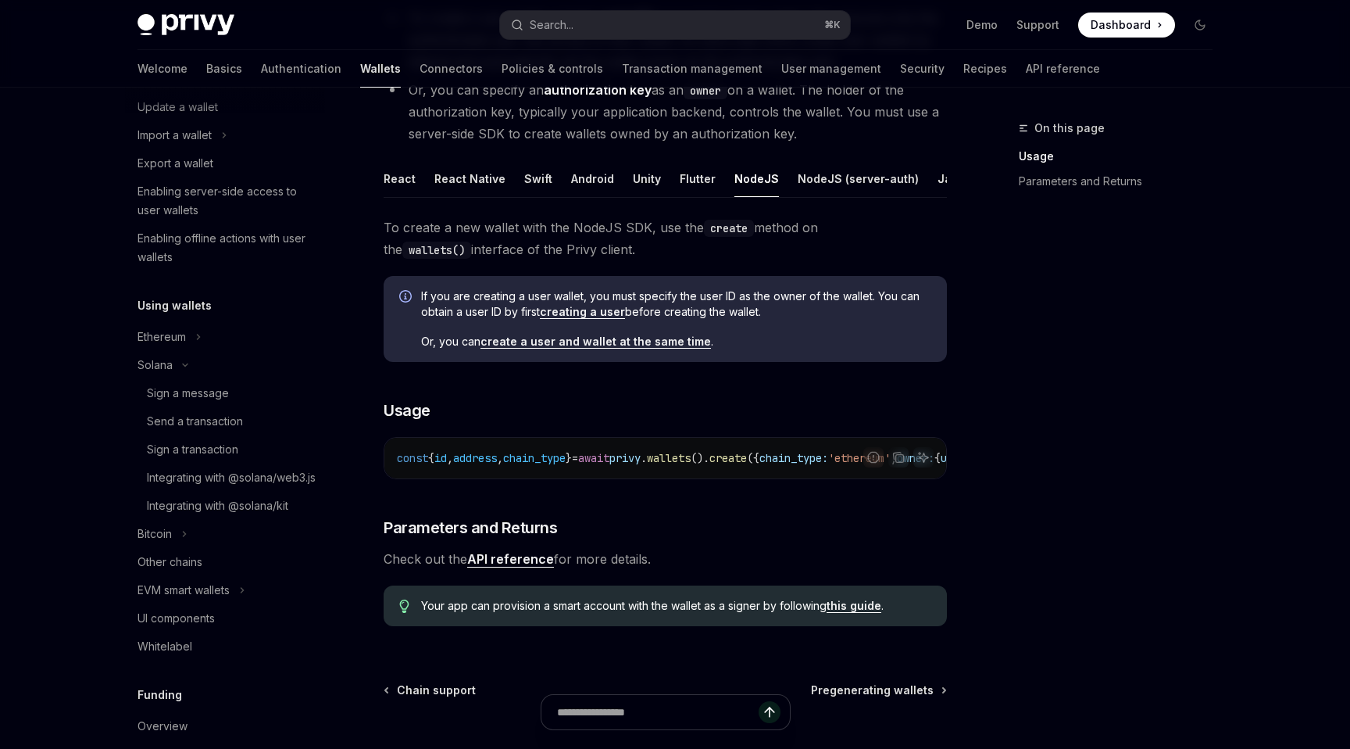
type textarea "*"
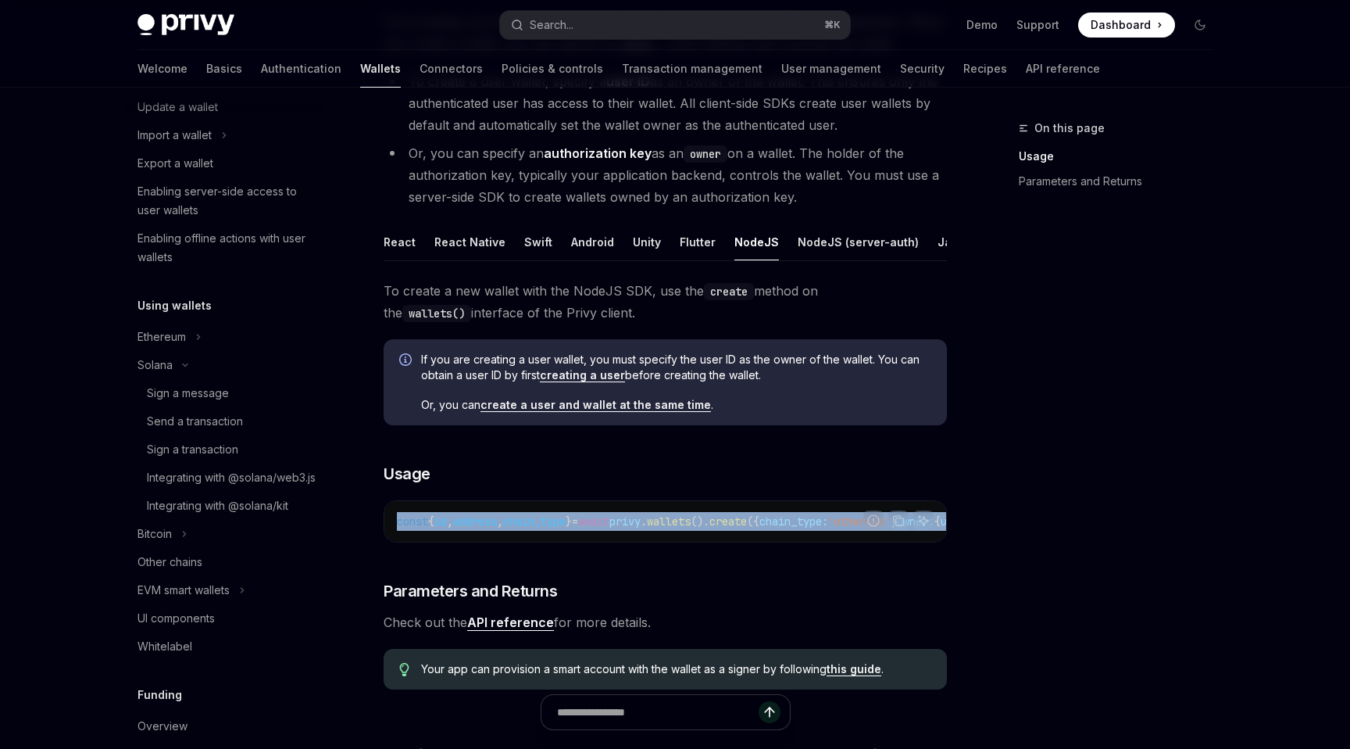
scroll to position [174, 0]
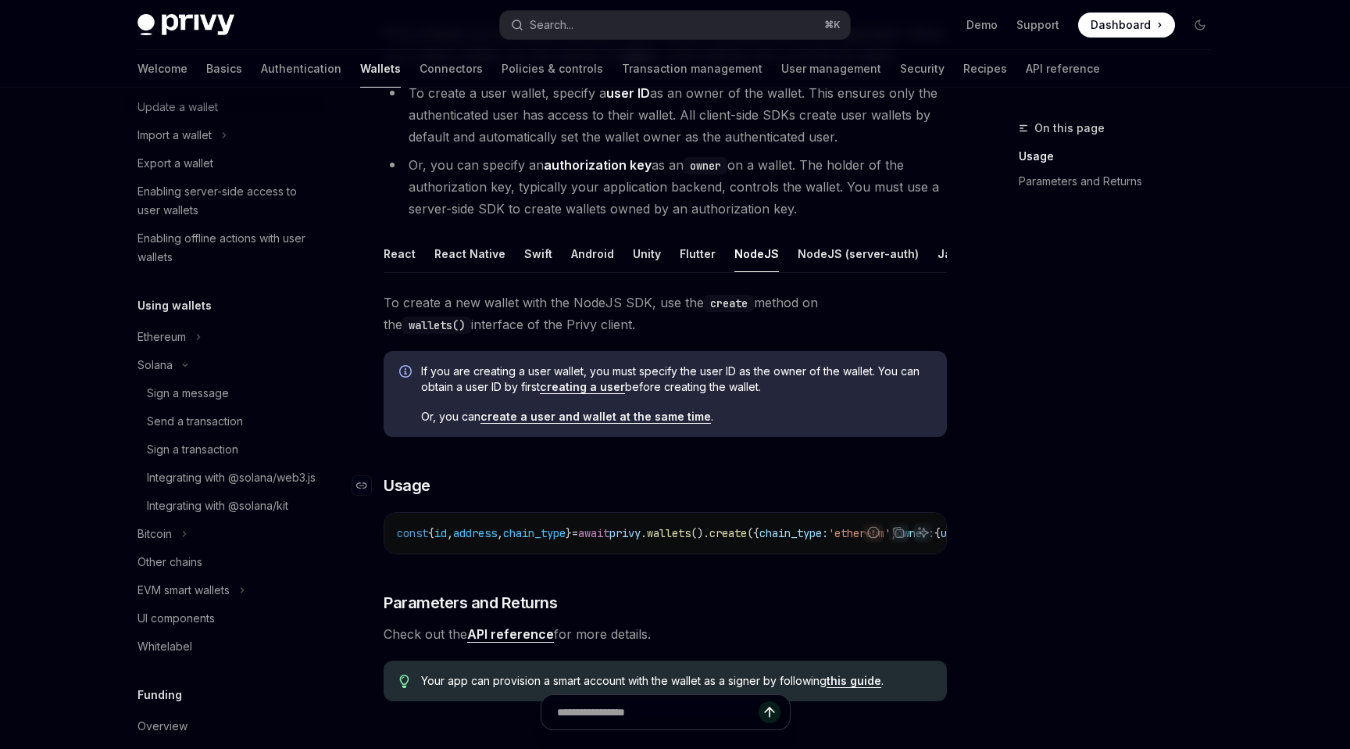
click at [648, 477] on h3 "​ Usage" at bounding box center [665, 485] width 563 height 22
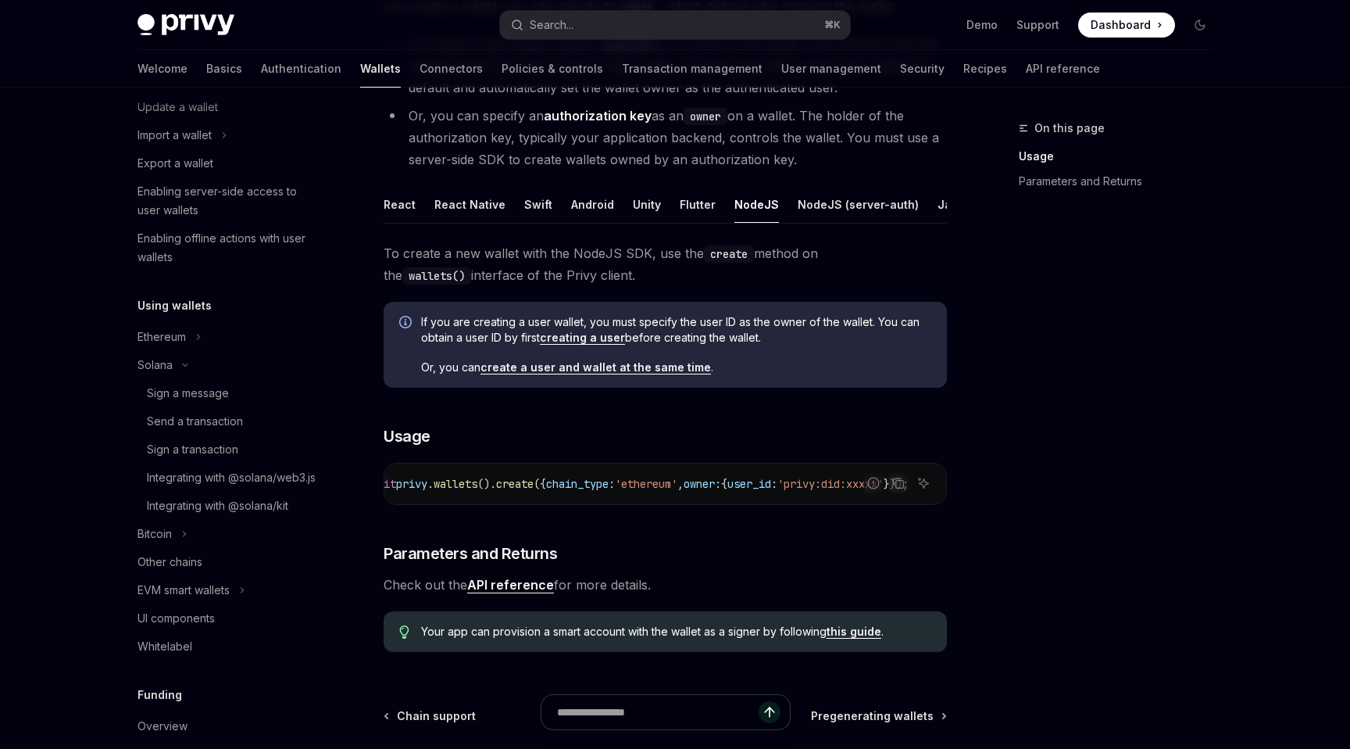
scroll to position [0, 315]
